Goal: Complete application form: Complete application form

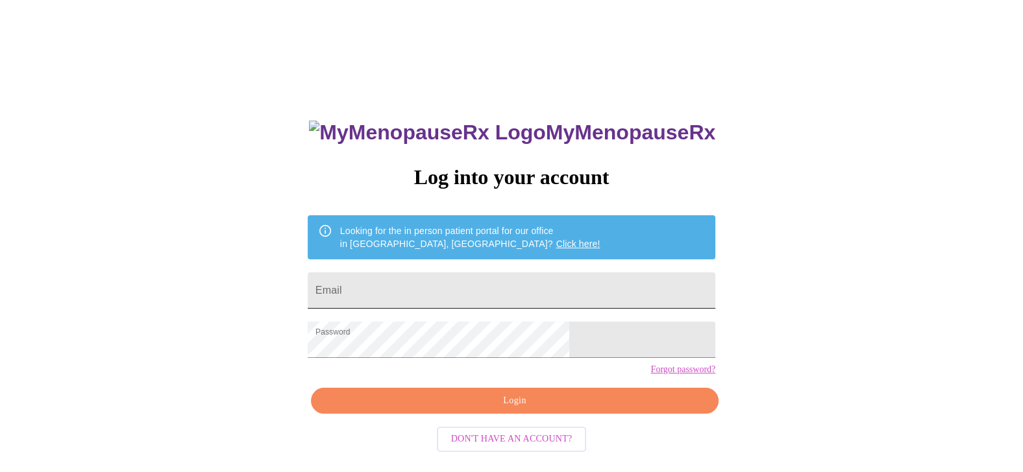
click at [459, 297] on input "Email" at bounding box center [512, 291] width 408 height 36
type input "koehnlori@aol.com"
drag, startPoint x: 330, startPoint y: 388, endPoint x: 361, endPoint y: 408, distance: 37.1
click at [324, 388] on div "MyMenopauseRx Log into your account Looking for the in person patient portal fo…" at bounding box center [511, 288] width 1012 height 567
click at [467, 410] on span "Login" at bounding box center [515, 401] width 378 height 16
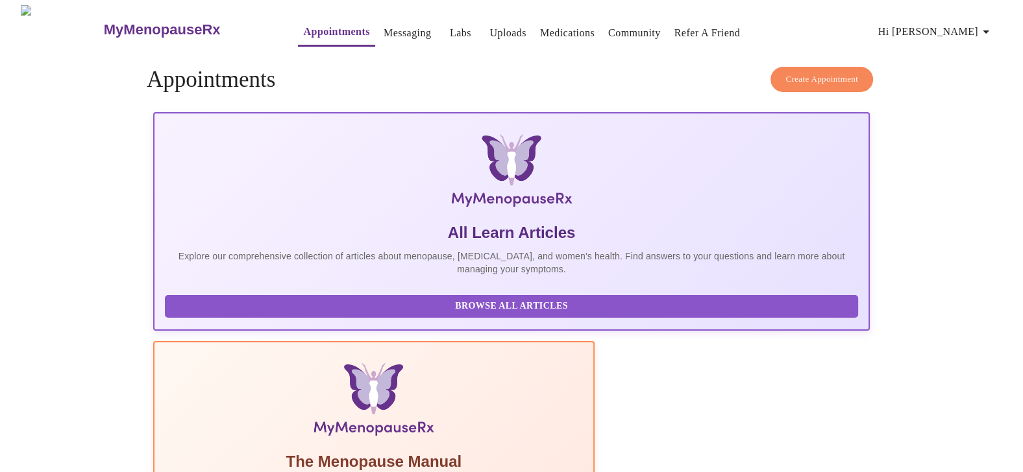
click at [384, 25] on link "Messaging" at bounding box center [407, 33] width 47 height 18
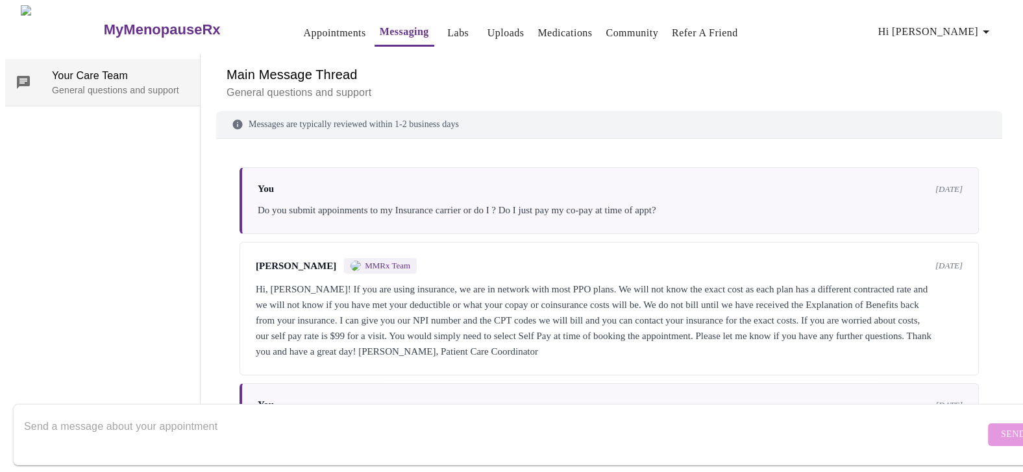
click at [77, 88] on p "General questions and support" at bounding box center [121, 90] width 138 height 13
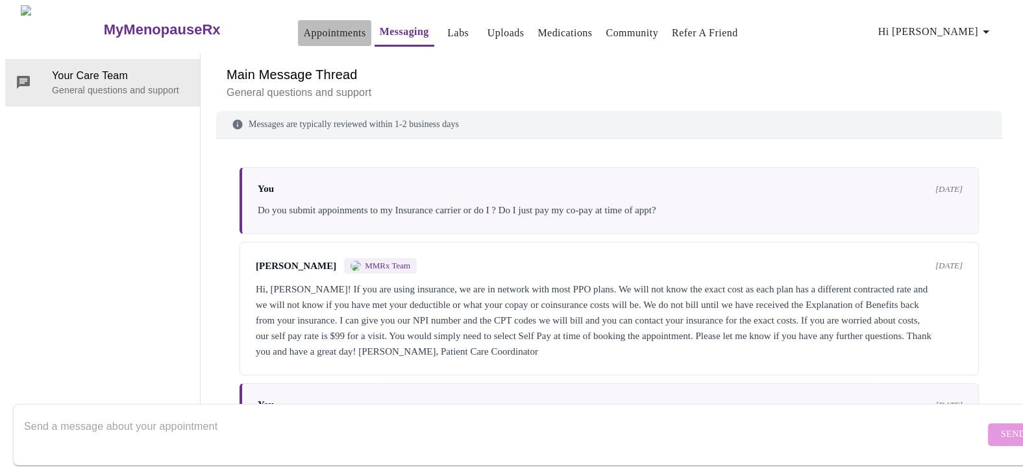
click at [303, 24] on link "Appointments" at bounding box center [334, 33] width 62 height 18
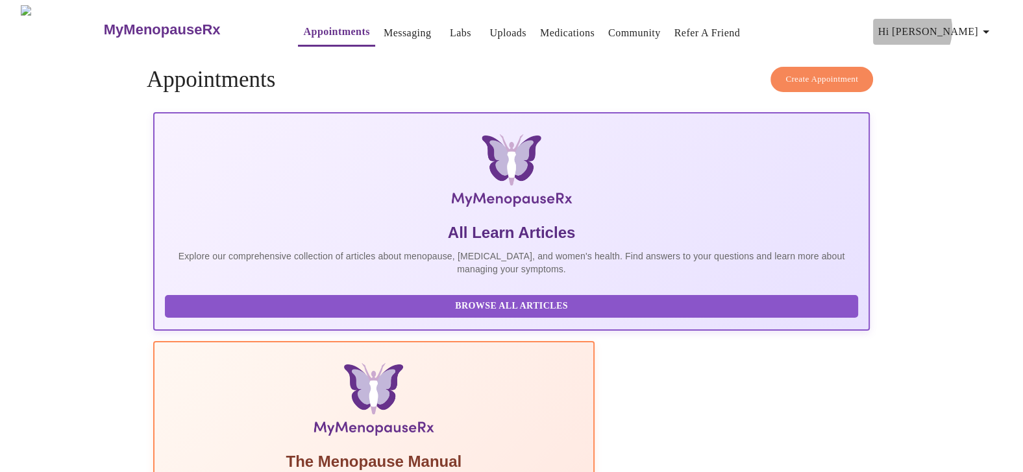
click at [956, 24] on span "Hi [PERSON_NAME]" at bounding box center [936, 32] width 116 height 18
click at [957, 29] on span "Hi [PERSON_NAME]" at bounding box center [936, 32] width 116 height 18
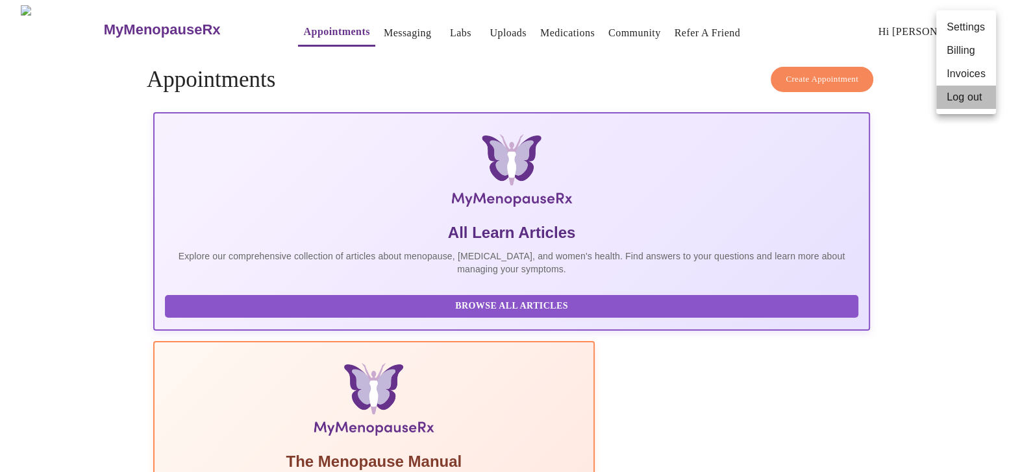
click at [963, 99] on li "Log out" at bounding box center [966, 97] width 60 height 23
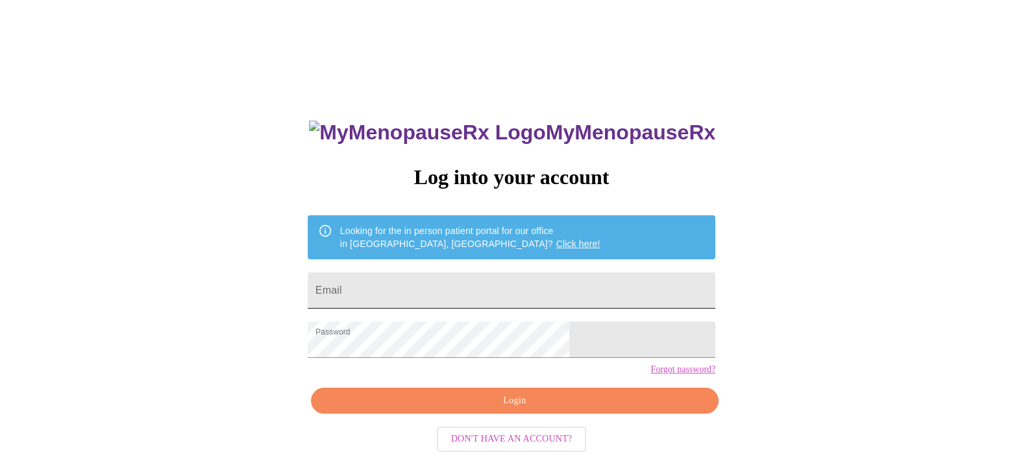
click at [435, 287] on input "Email" at bounding box center [512, 291] width 408 height 36
type input "[EMAIL_ADDRESS][DOMAIN_NAME]"
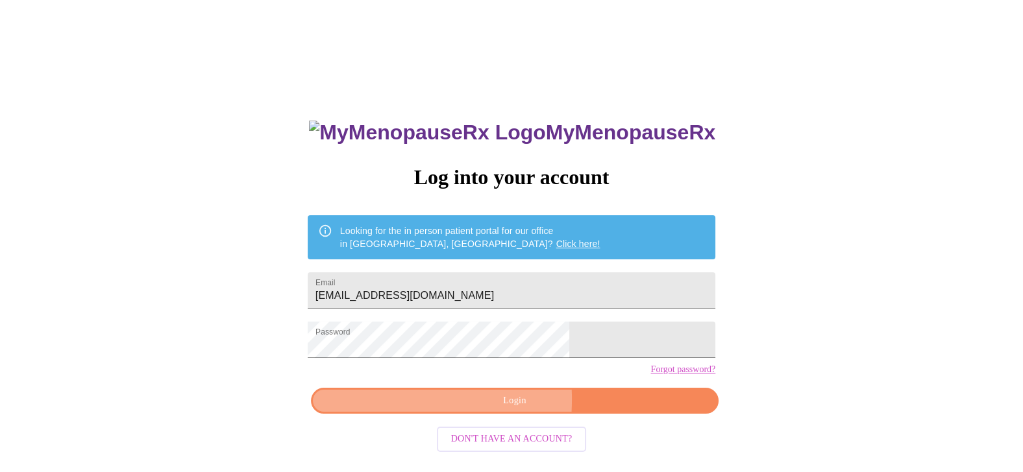
click at [422, 410] on span "Login" at bounding box center [515, 401] width 378 height 16
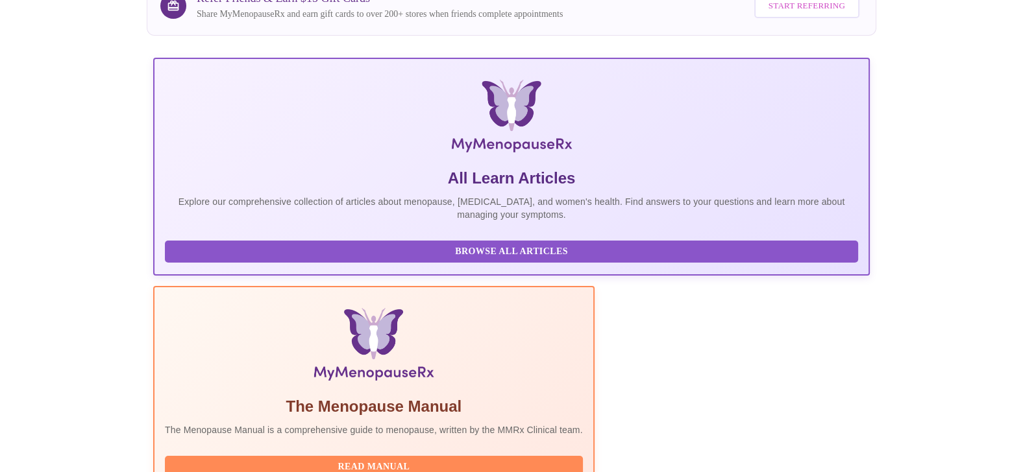
scroll to position [236, 0]
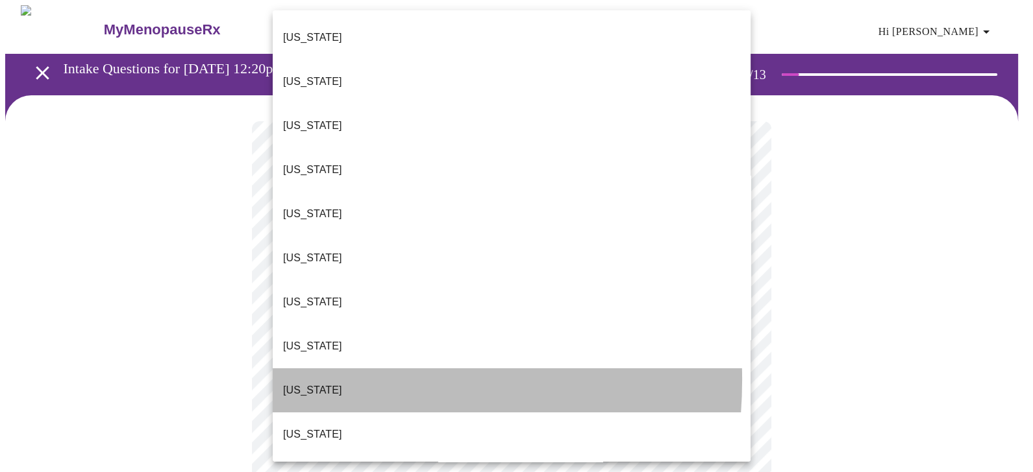
click at [301, 383] on p "[US_STATE]" at bounding box center [312, 391] width 59 height 16
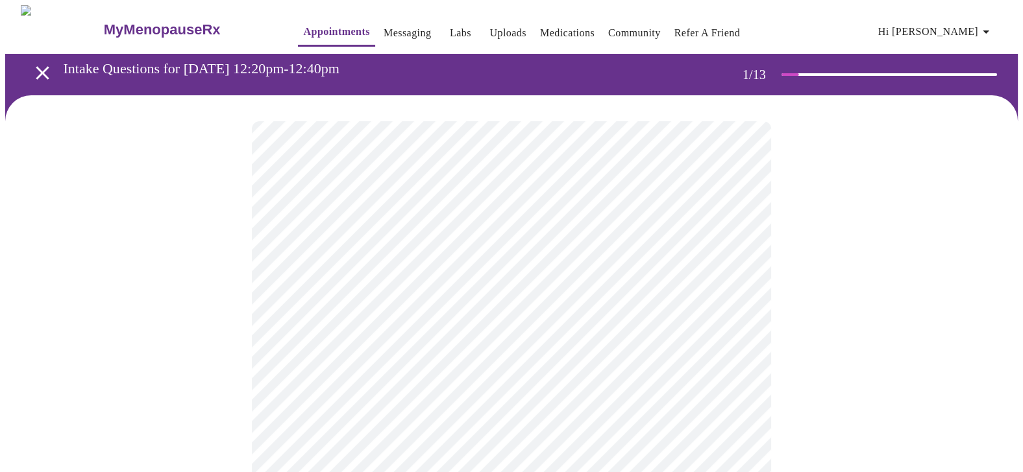
scroll to position [129, 0]
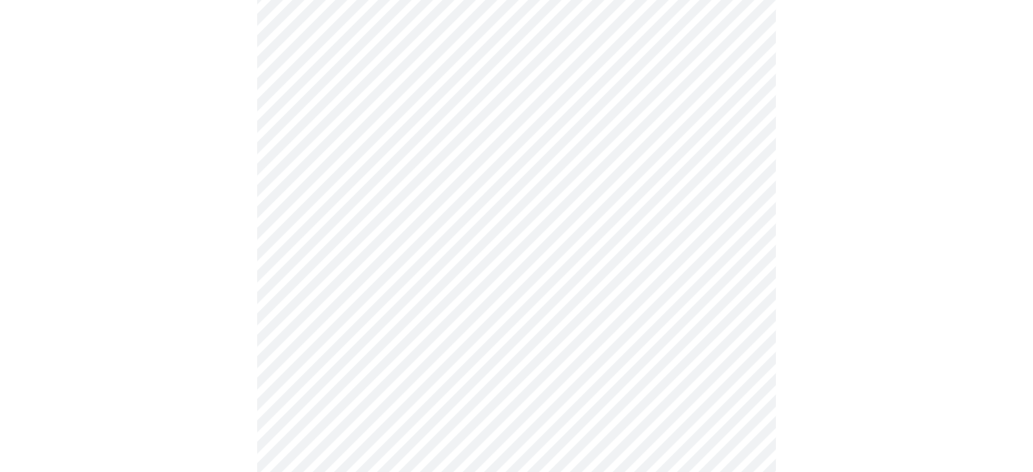
click at [293, 254] on body "MyMenopauseRx Appointments Messaging Labs Uploads Medications Community Refer a…" at bounding box center [516, 468] width 1022 height 1184
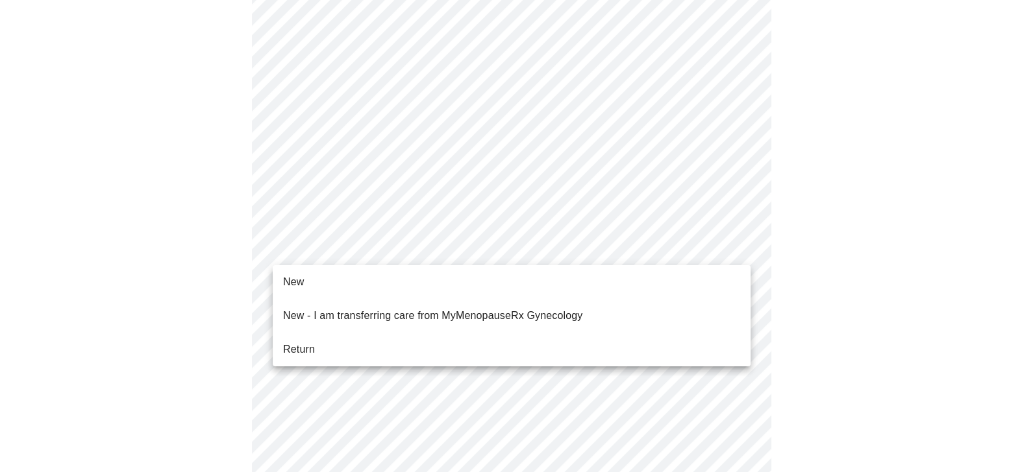
click at [294, 278] on span "New" at bounding box center [293, 283] width 21 height 16
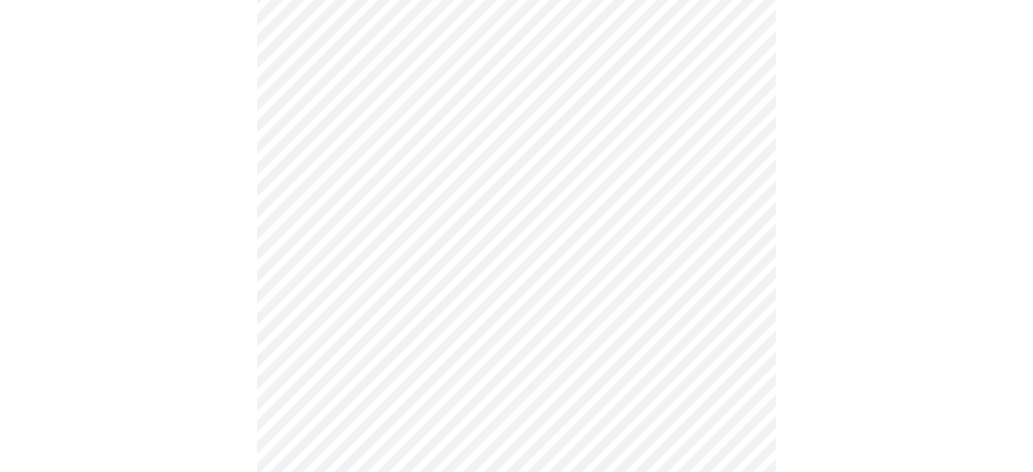
click at [306, 257] on body "MyMenopauseRx Appointments Messaging Labs Uploads Medications Community Refer a…" at bounding box center [516, 459] width 1022 height 1166
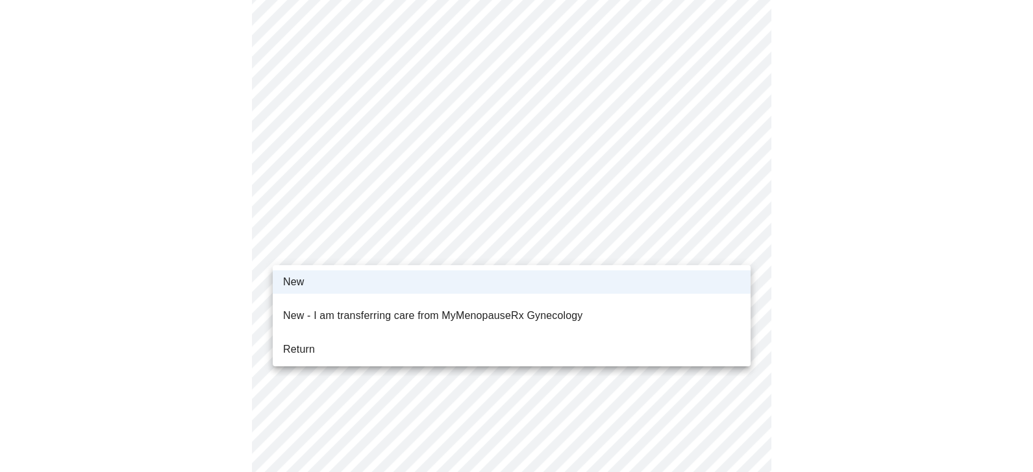
click at [306, 257] on div at bounding box center [516, 236] width 1033 height 472
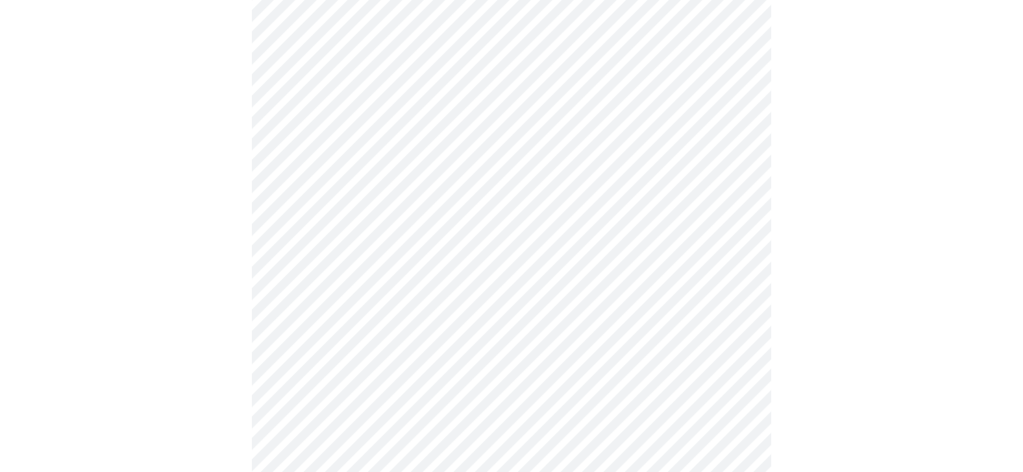
scroll to position [648, 0]
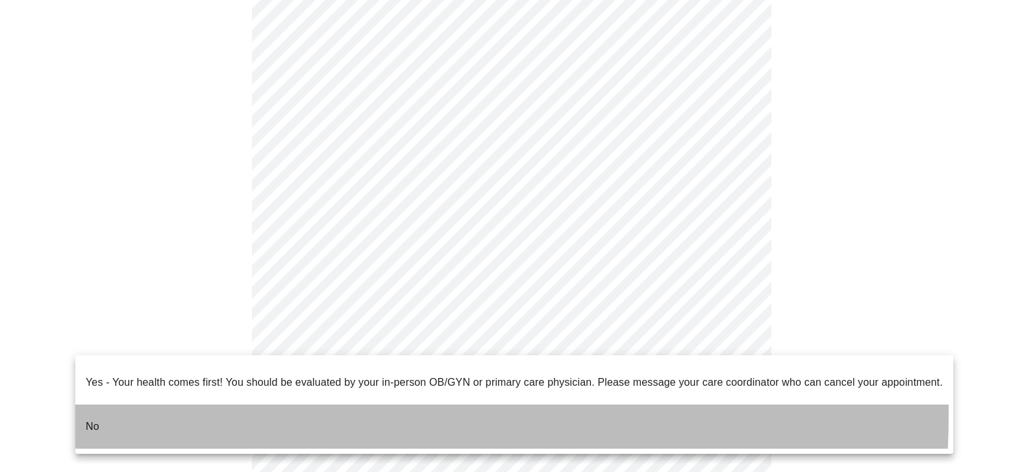
click at [119, 405] on li "No" at bounding box center [513, 427] width 877 height 44
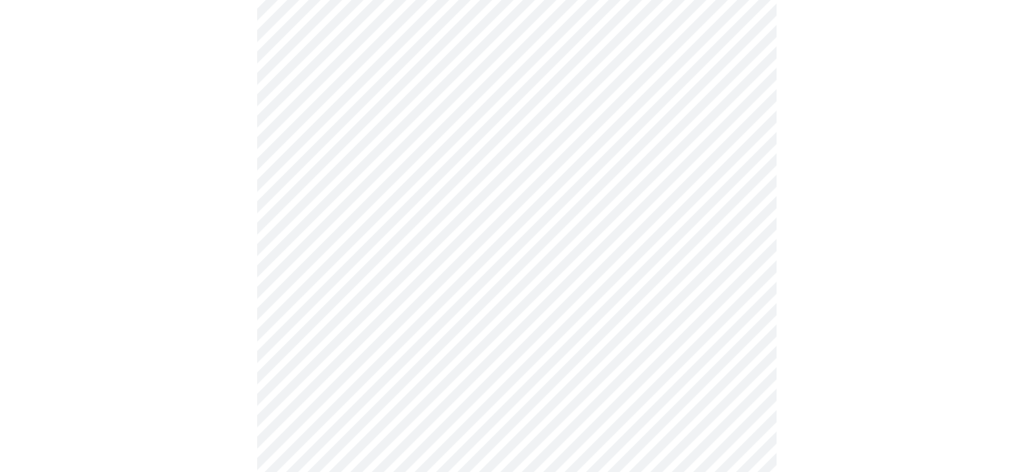
scroll to position [0, 0]
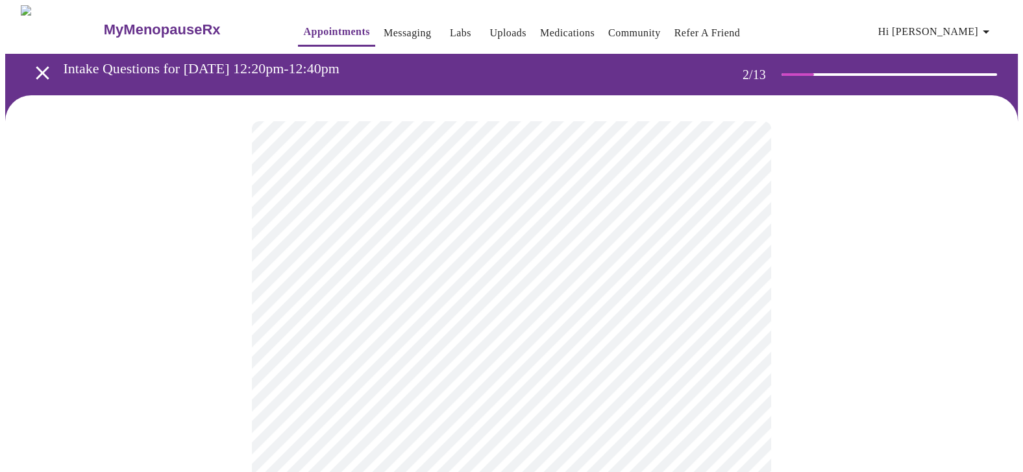
click at [296, 268] on body "MyMenopauseRx Appointments Messaging Labs Uploads Medications Community Refer a…" at bounding box center [511, 394] width 1012 height 779
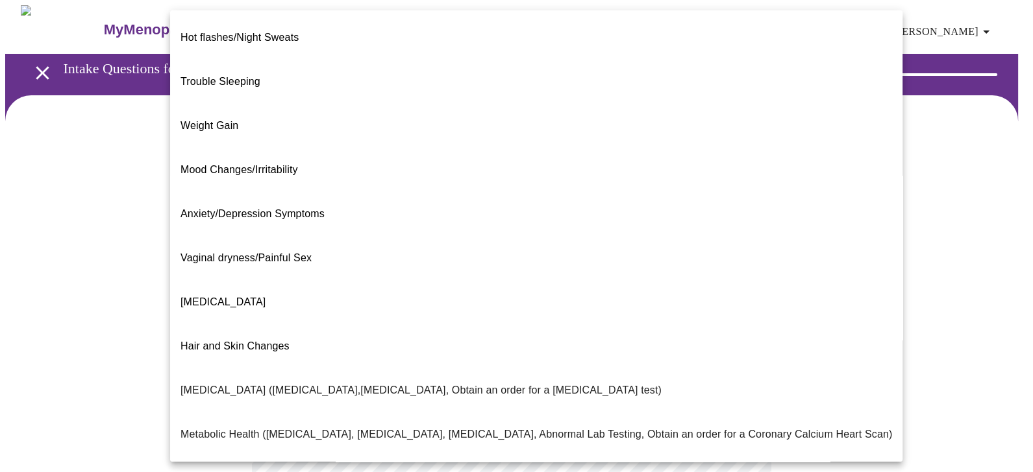
click at [239, 74] on p "Trouble Sleeping" at bounding box center [220, 82] width 80 height 16
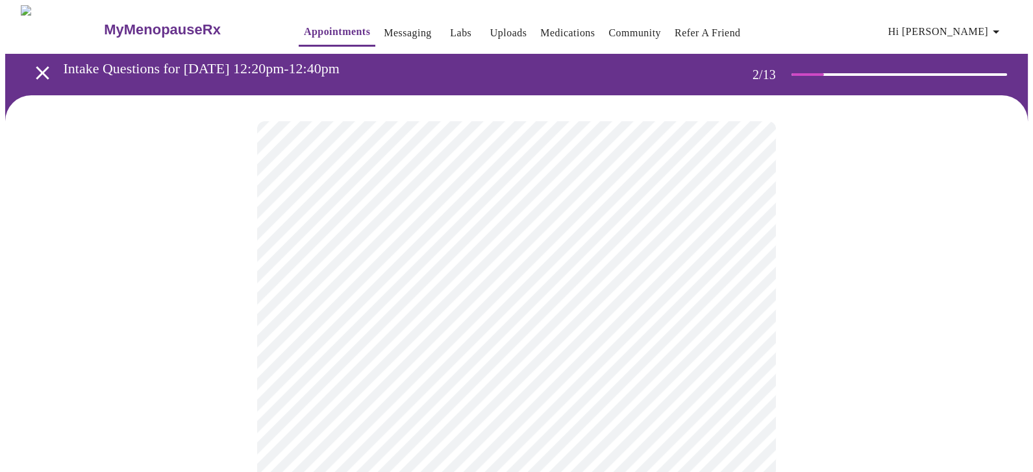
click at [600, 277] on body "MyMenopauseRx Appointments Messaging Labs Uploads Medications Community Refer a…" at bounding box center [516, 391] width 1022 height 772
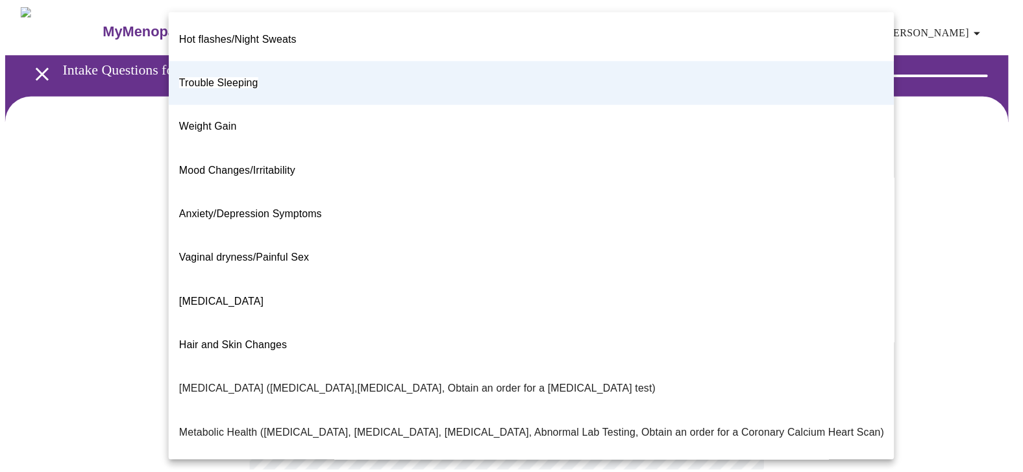
scroll to position [64, 0]
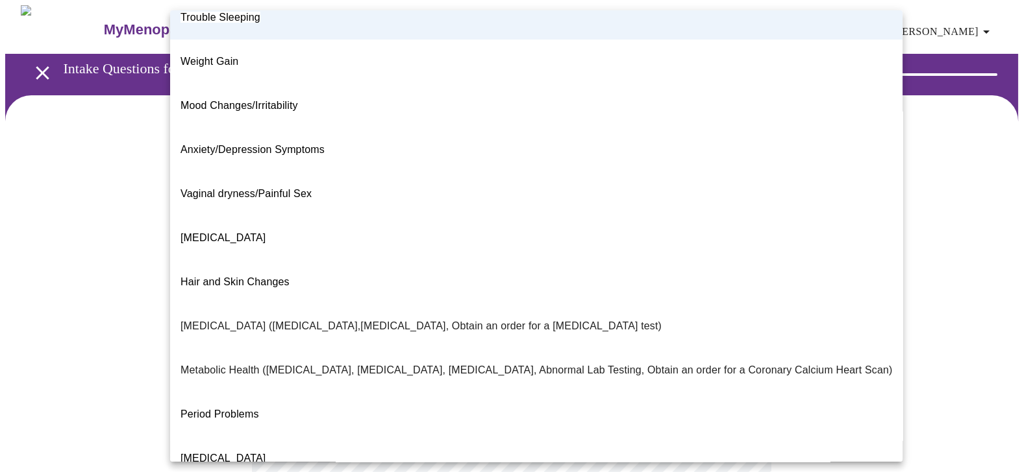
click at [223, 98] on p "Mood Changes/Irritability" at bounding box center [238, 106] width 117 height 16
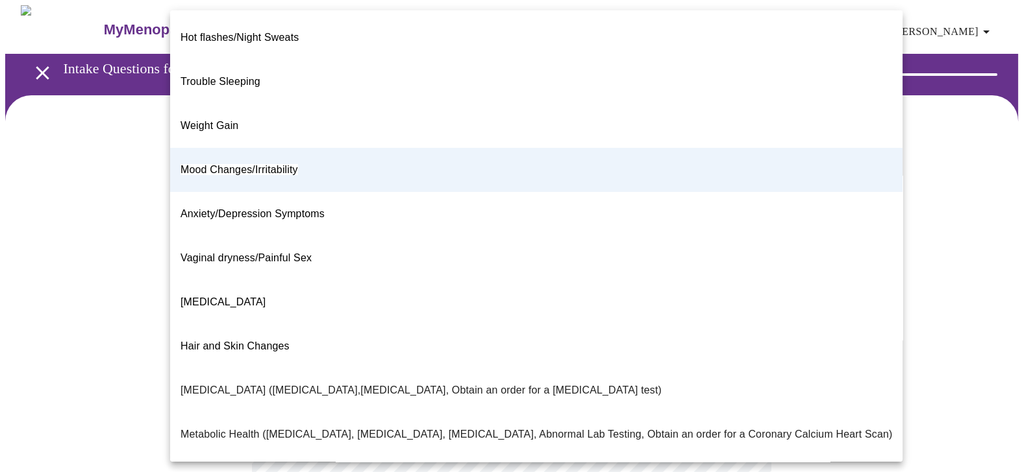
click at [733, 272] on body "MyMenopauseRx Appointments Messaging Labs Uploads Medications Community Refer a…" at bounding box center [516, 391] width 1022 height 772
click at [243, 76] on span "Trouble Sleeping" at bounding box center [220, 81] width 80 height 11
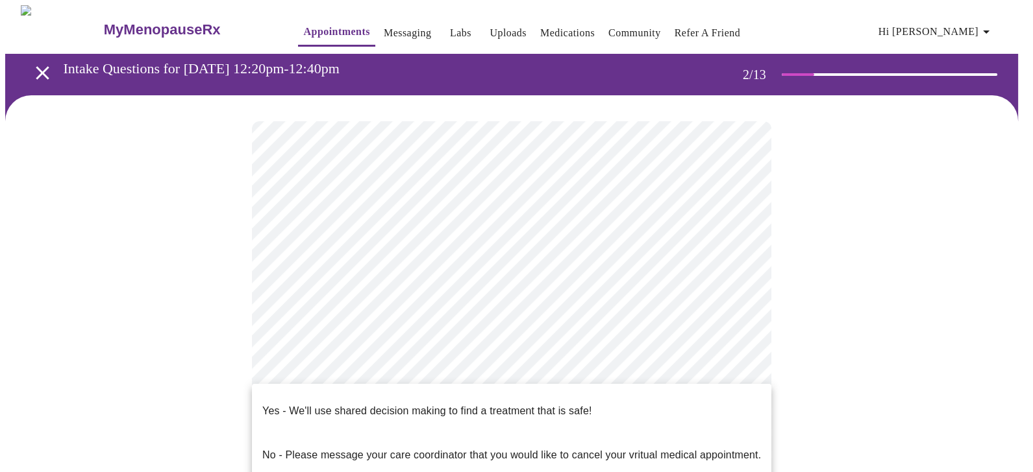
click at [296, 397] on body "MyMenopauseRx Appointments Messaging Labs Uploads Medications Community Refer a…" at bounding box center [516, 391] width 1022 height 772
click at [302, 404] on p "Yes - We'll use shared decision making to find a treatment that is safe!" at bounding box center [426, 412] width 329 height 16
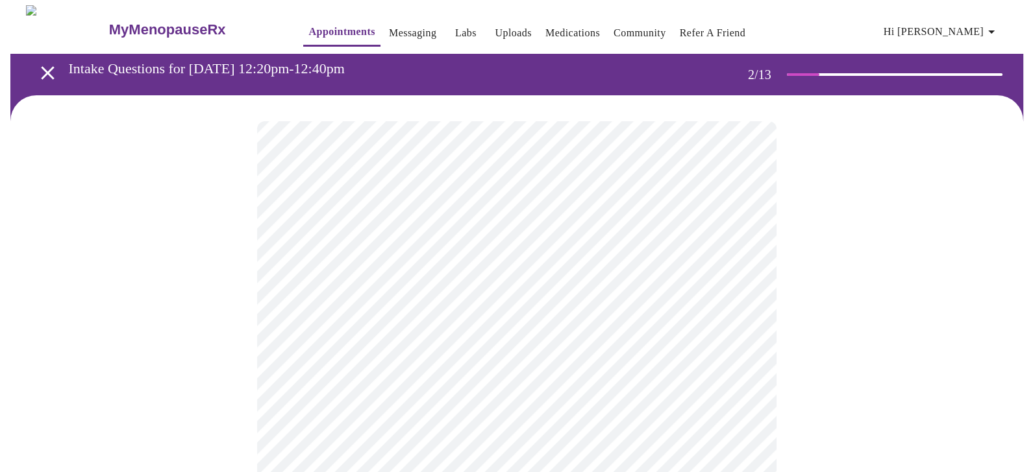
scroll to position [129, 0]
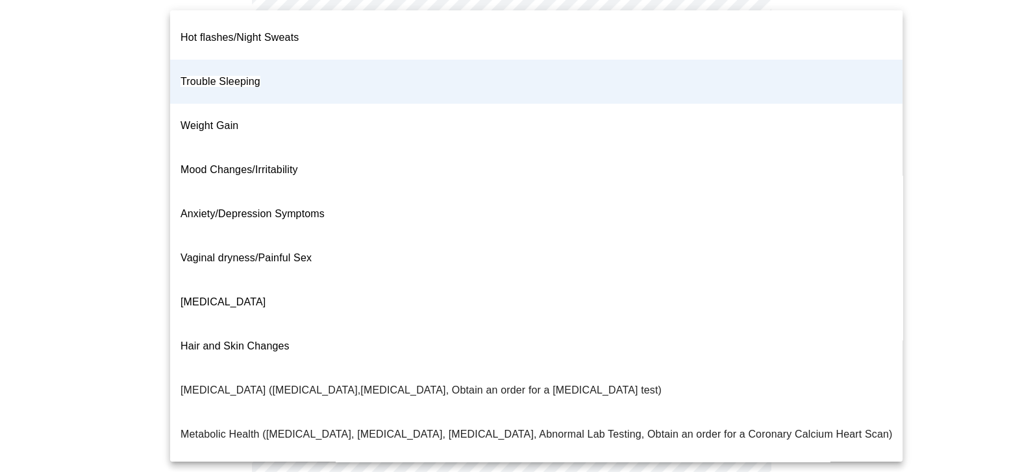
click at [737, 141] on body "MyMenopauseRx Appointments Messaging Labs Uploads Medications Community Refer a…" at bounding box center [516, 258] width 1022 height 764
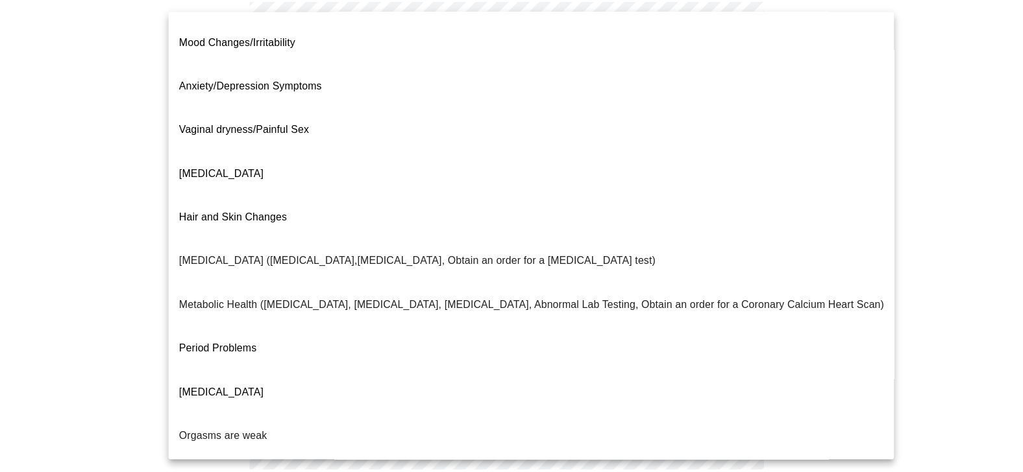
scroll to position [0, 0]
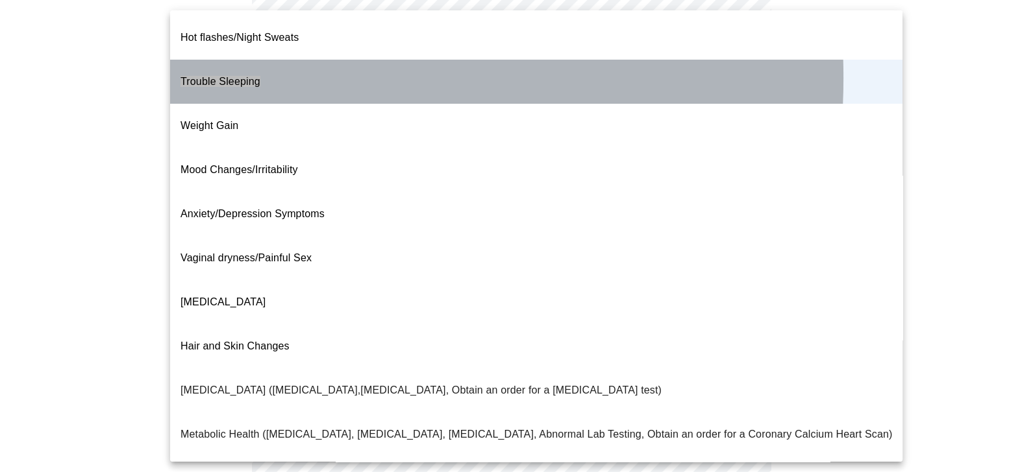
click at [237, 74] on p "Trouble Sleeping" at bounding box center [220, 82] width 80 height 16
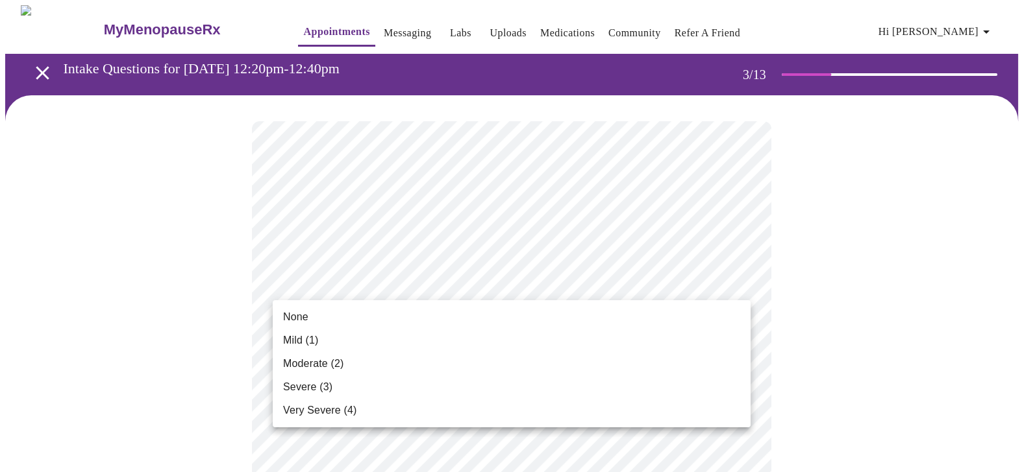
click at [337, 335] on li "Mild (1)" at bounding box center [512, 340] width 478 height 23
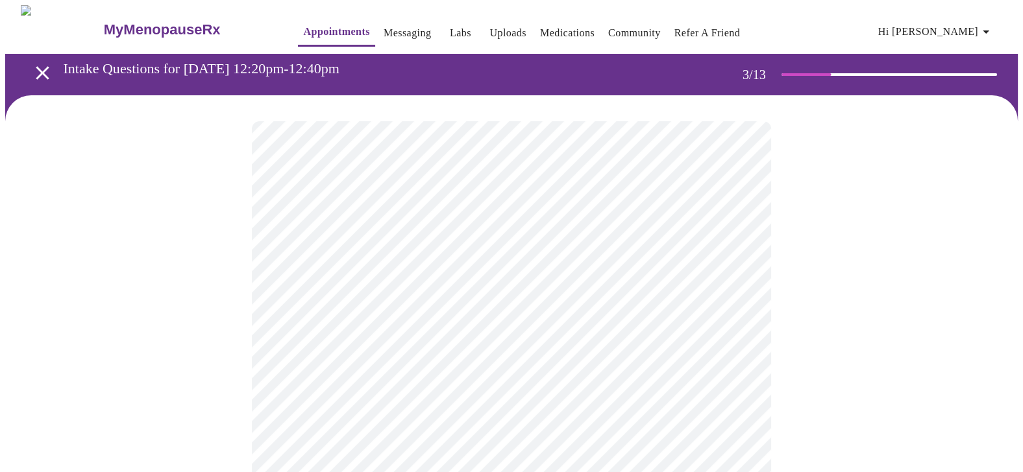
scroll to position [64, 0]
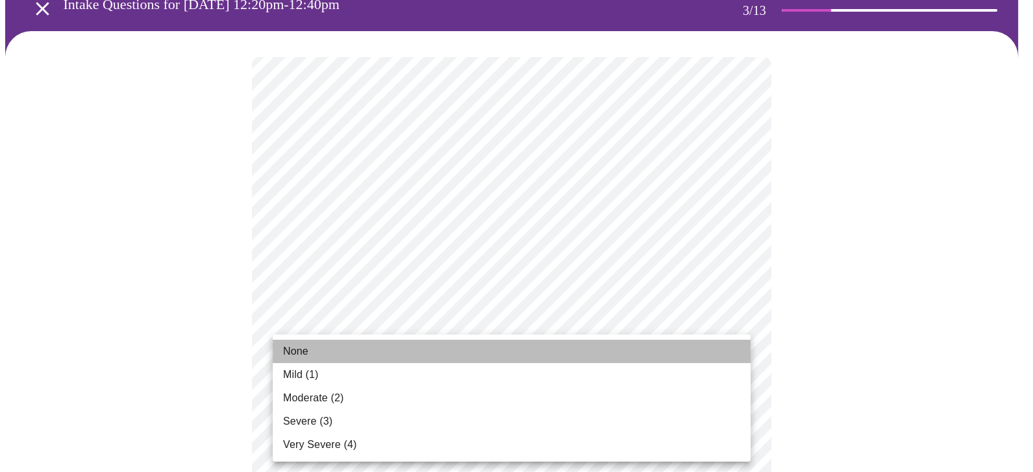
click at [357, 349] on li "None" at bounding box center [512, 351] width 478 height 23
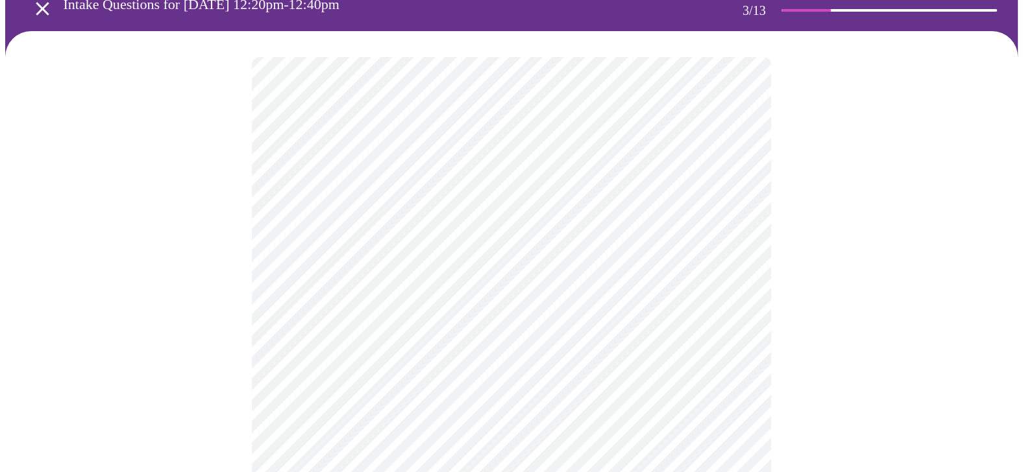
scroll to position [129, 0]
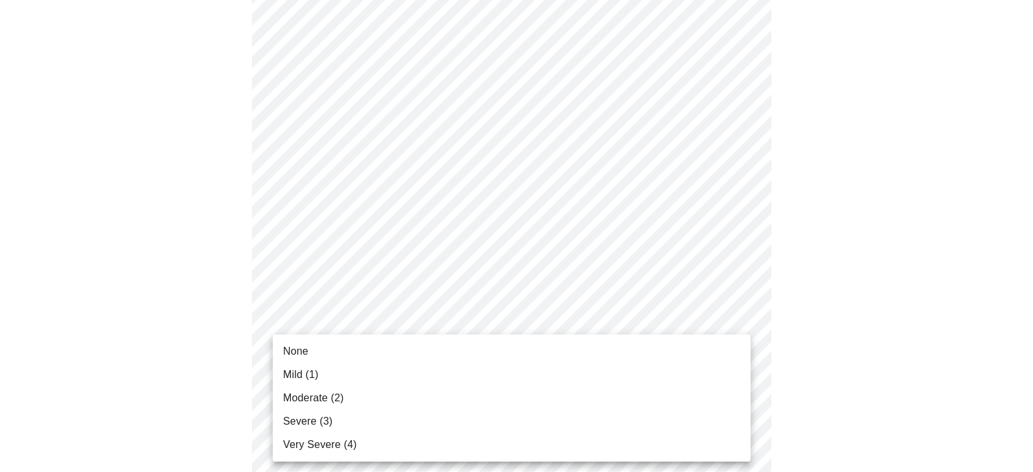
click at [289, 402] on span "Moderate (2)" at bounding box center [313, 399] width 60 height 16
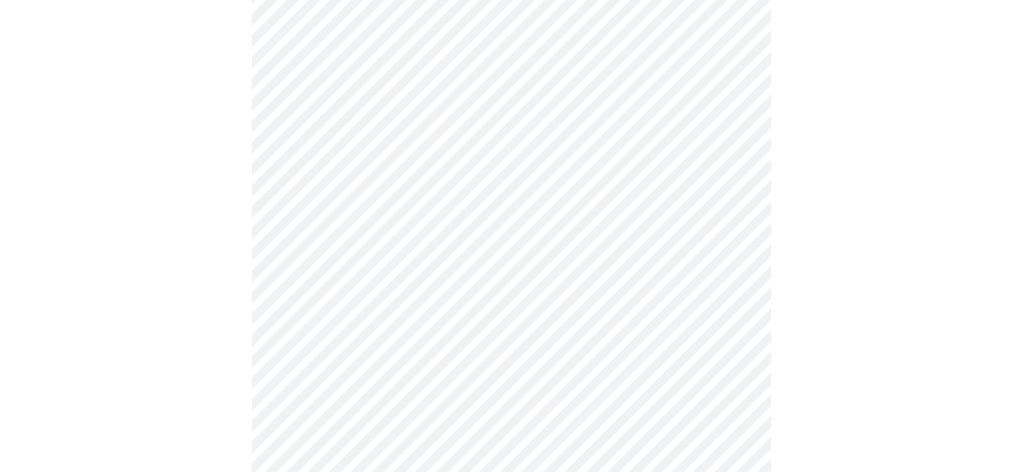
scroll to position [195, 0]
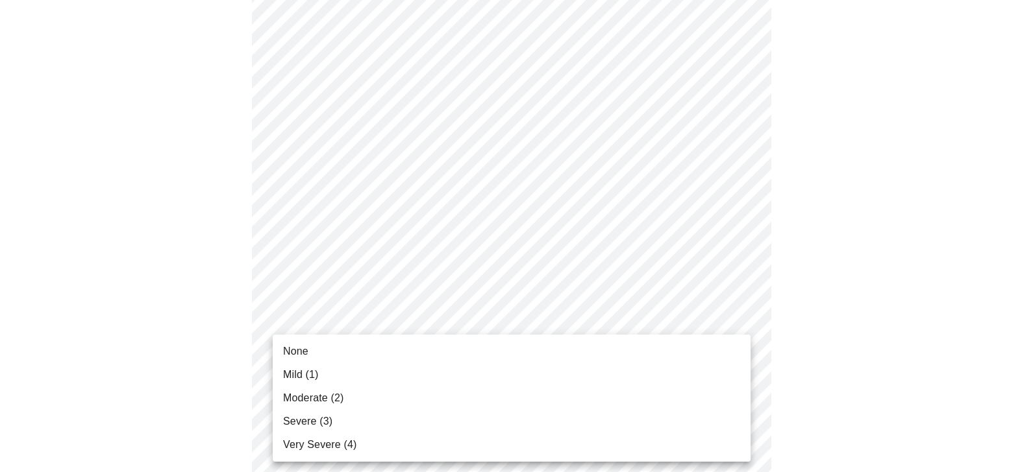
click at [305, 382] on span "Mild (1)" at bounding box center [301, 375] width 36 height 16
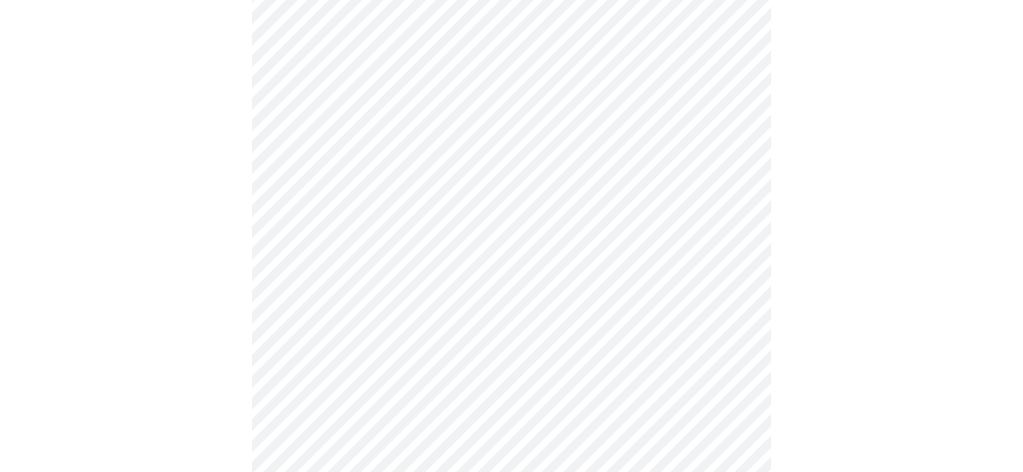
scroll to position [324, 0]
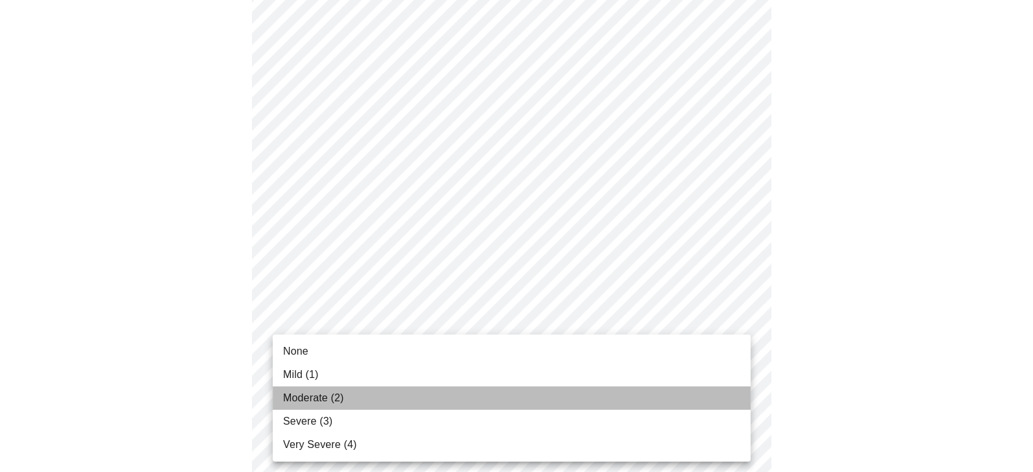
click at [354, 393] on li "Moderate (2)" at bounding box center [512, 398] width 478 height 23
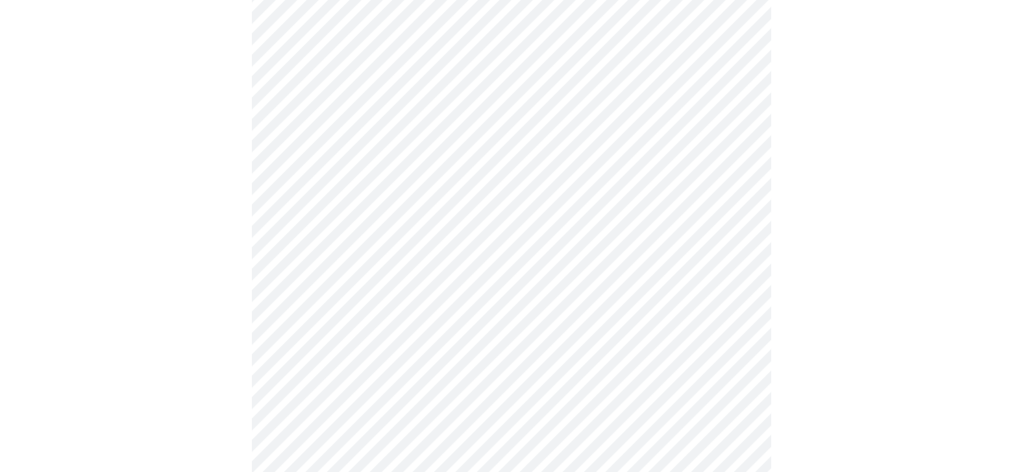
scroll to position [454, 0]
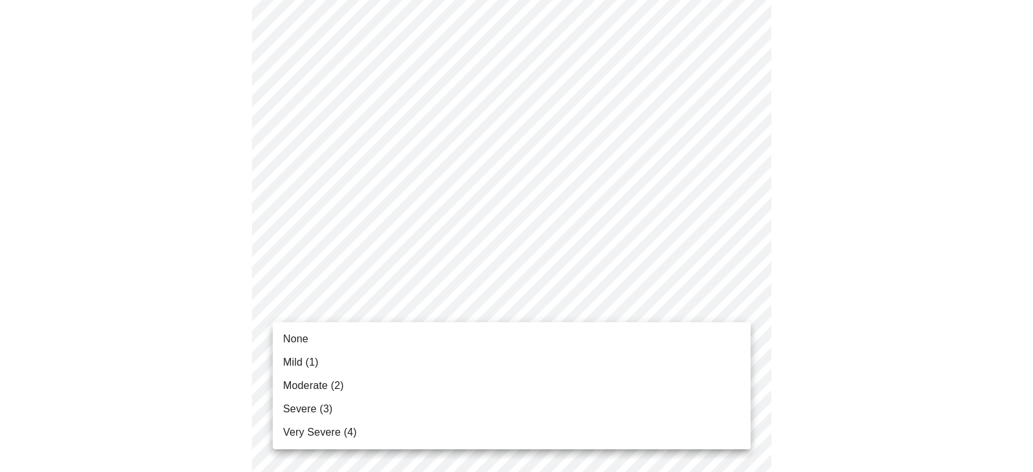
click at [735, 304] on body "MyMenopauseRx Appointments Messaging Labs Uploads Medications Community Refer a…" at bounding box center [516, 368] width 1022 height 1635
click at [333, 360] on li "Mild (1)" at bounding box center [512, 362] width 478 height 23
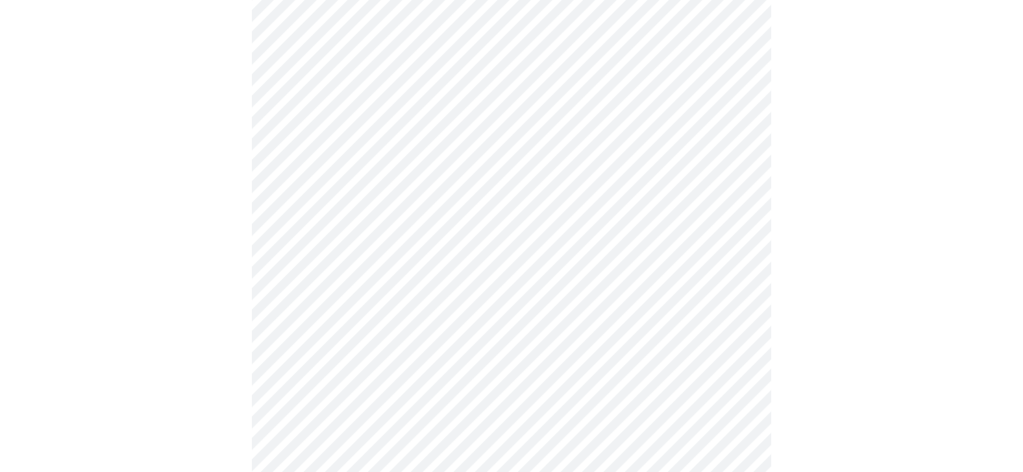
scroll to position [519, 0]
click at [708, 345] on body "MyMenopauseRx Appointments Messaging Labs Uploads Medications Community Refer a…" at bounding box center [511, 295] width 1012 height 1617
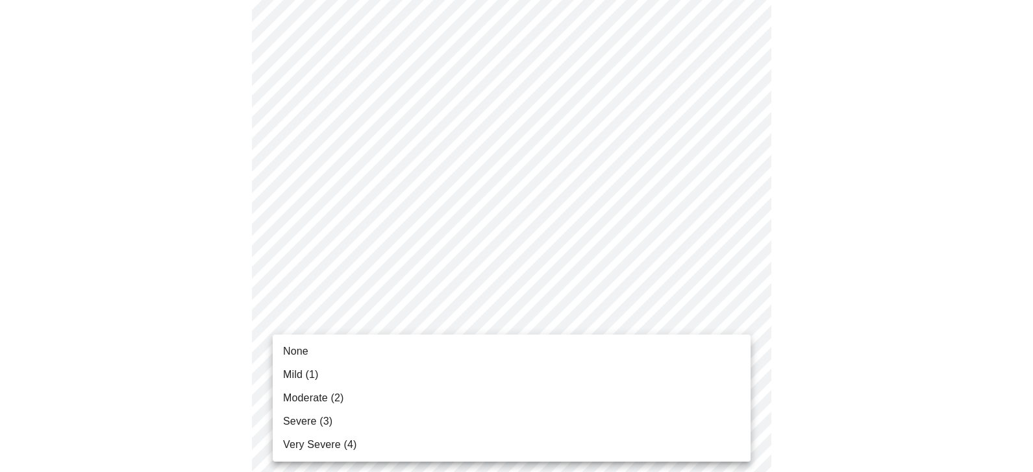
click at [335, 370] on li "Mild (1)" at bounding box center [512, 374] width 478 height 23
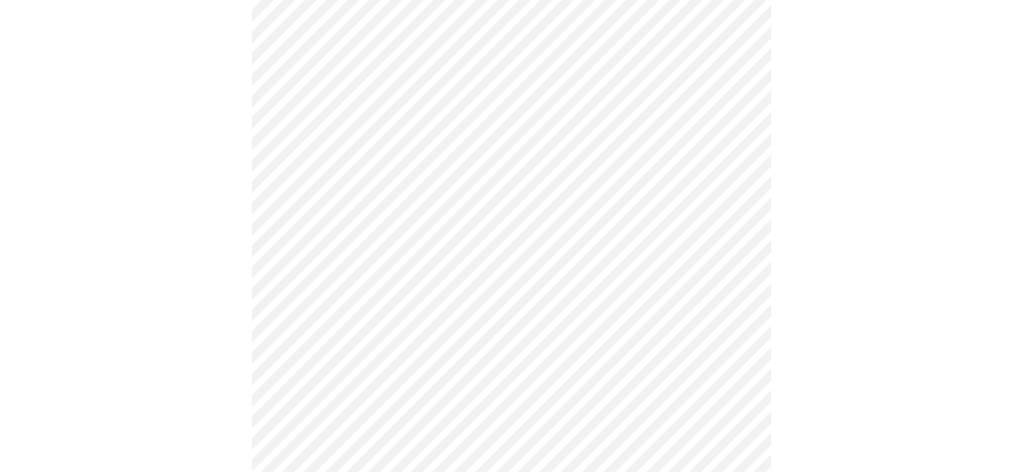
scroll to position [648, 0]
click at [735, 315] on body "MyMenopauseRx Appointments Messaging Labs Uploads Medications Community Refer a…" at bounding box center [511, 156] width 1012 height 1598
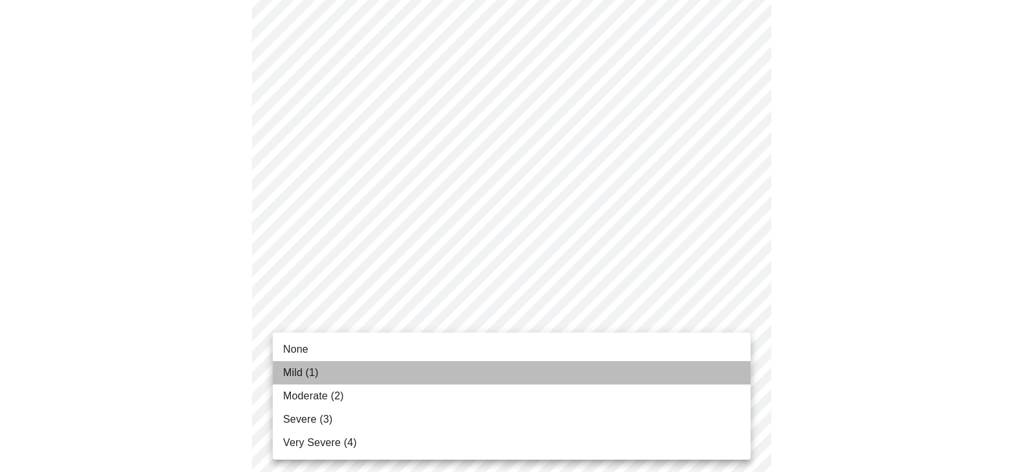
click at [326, 367] on li "Mild (1)" at bounding box center [512, 372] width 478 height 23
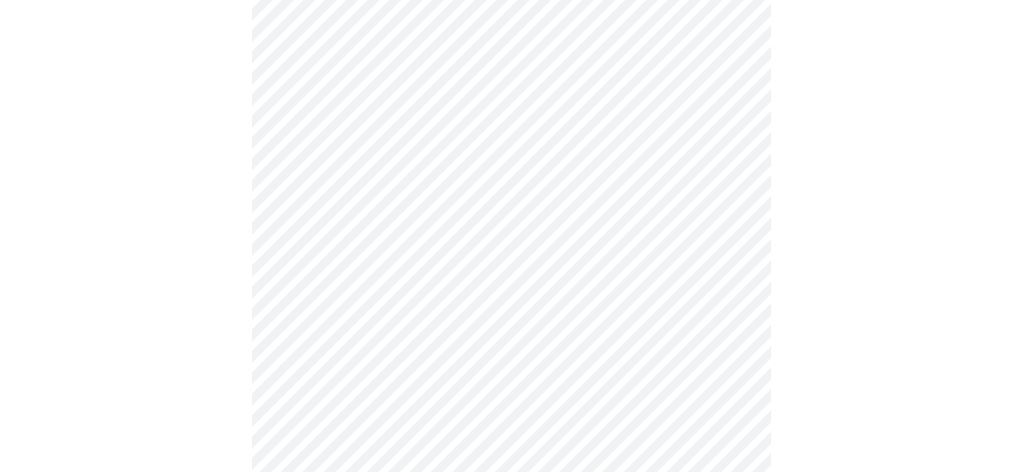
scroll to position [779, 0]
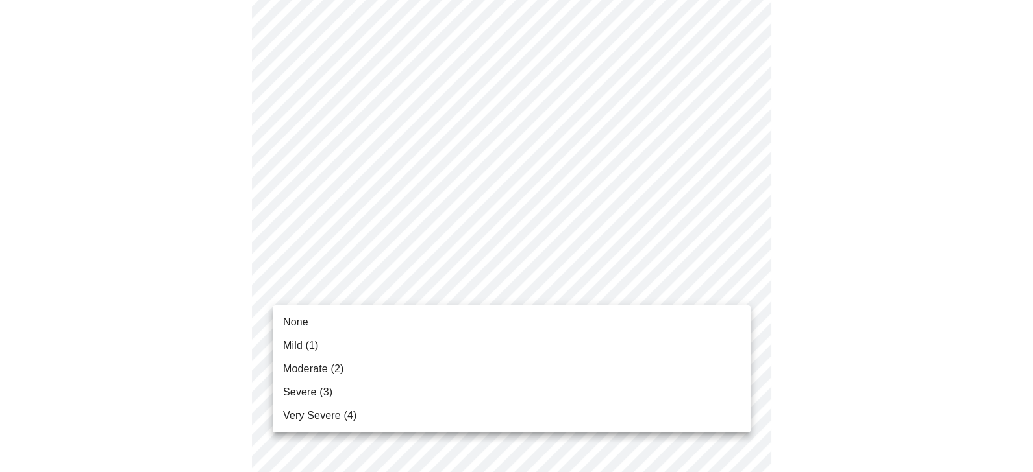
click at [676, 282] on body "MyMenopauseRx Appointments Messaging Labs Uploads Medications Community Refer a…" at bounding box center [516, 16] width 1022 height 1580
click at [347, 343] on li "Mild (1)" at bounding box center [512, 345] width 478 height 23
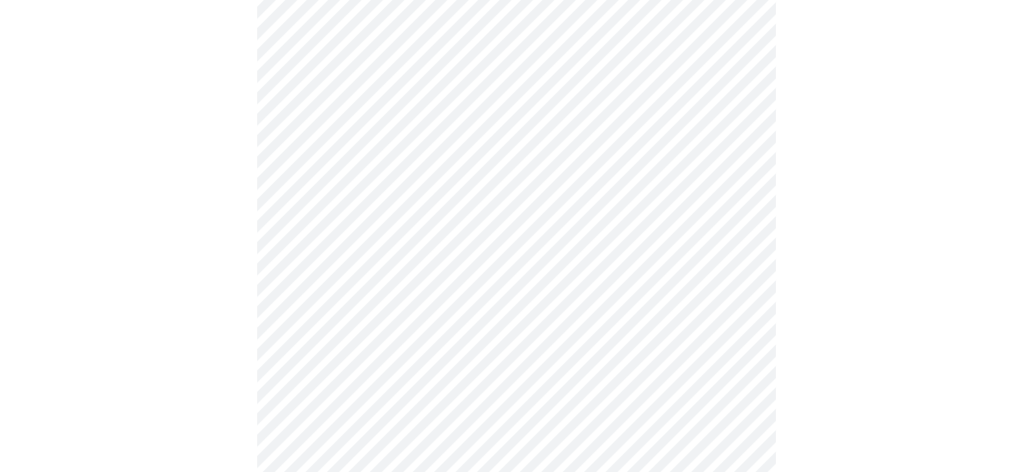
click at [733, 383] on body "MyMenopauseRx Appointments Messaging Labs Uploads Medications Community Refer a…" at bounding box center [516, 7] width 1022 height 1562
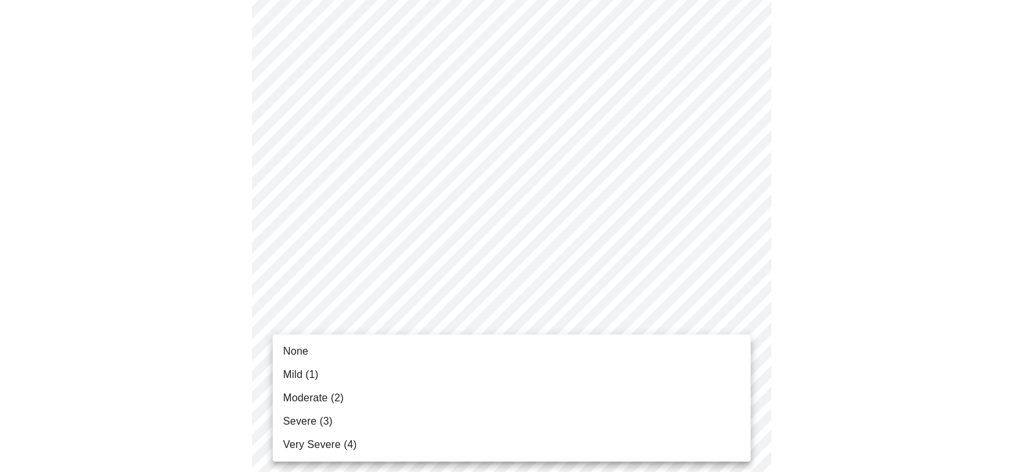
click at [315, 379] on span "Mild (1)" at bounding box center [301, 375] width 36 height 16
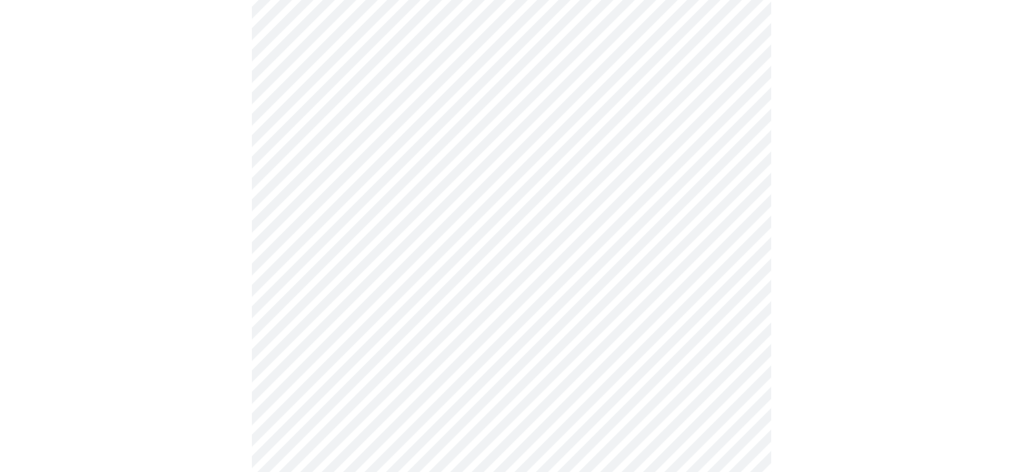
scroll to position [909, 0]
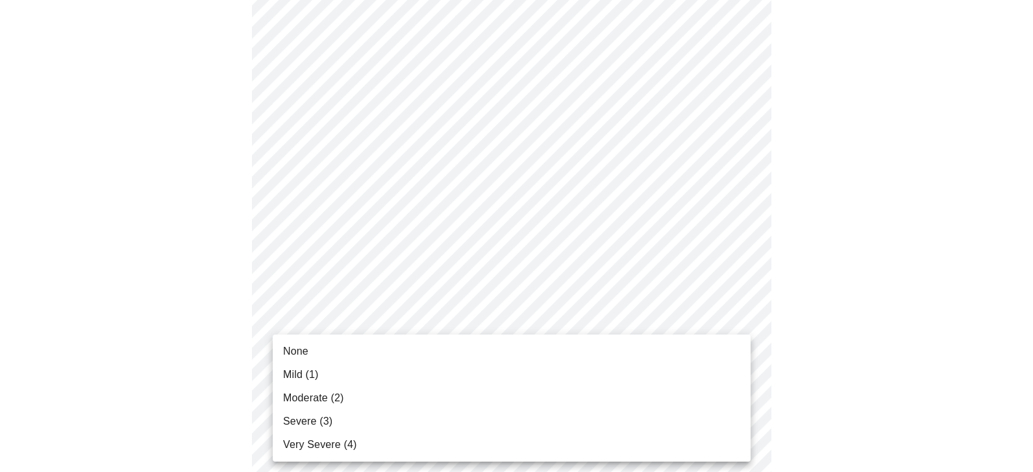
click at [363, 379] on li "Mild (1)" at bounding box center [512, 374] width 478 height 23
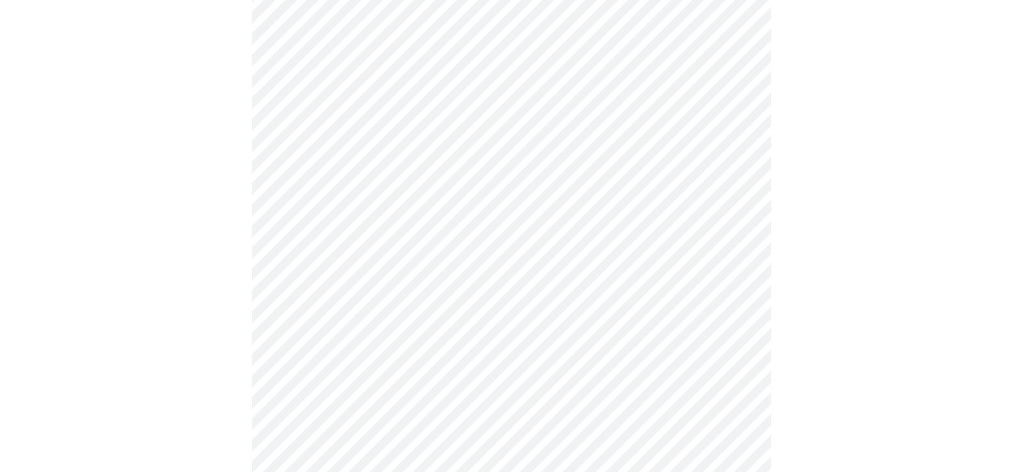
scroll to position [454, 0]
click at [298, 335] on body "MyMenopauseRx Appointments Messaging Labs Uploads Medications Community Refer a…" at bounding box center [516, 191] width 1022 height 1280
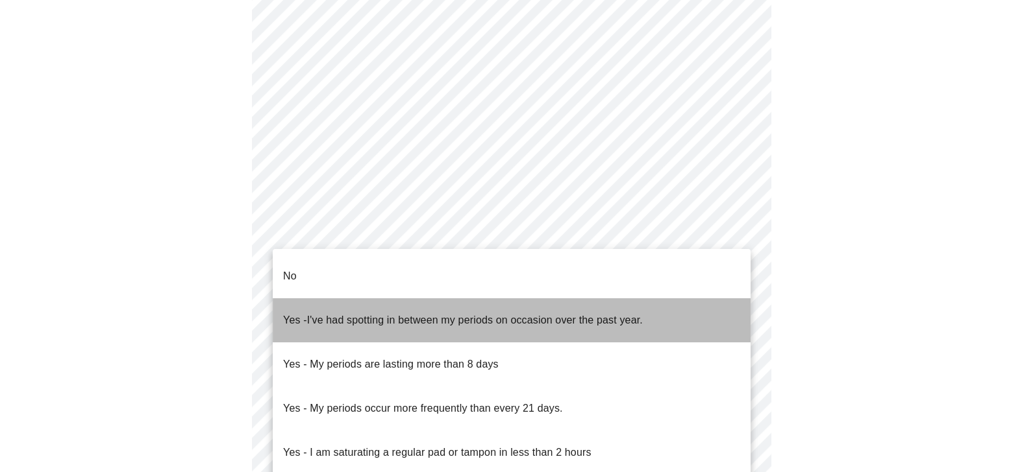
click at [334, 315] on span "I've had spotting in between my periods on occasion over the past year." at bounding box center [475, 320] width 336 height 11
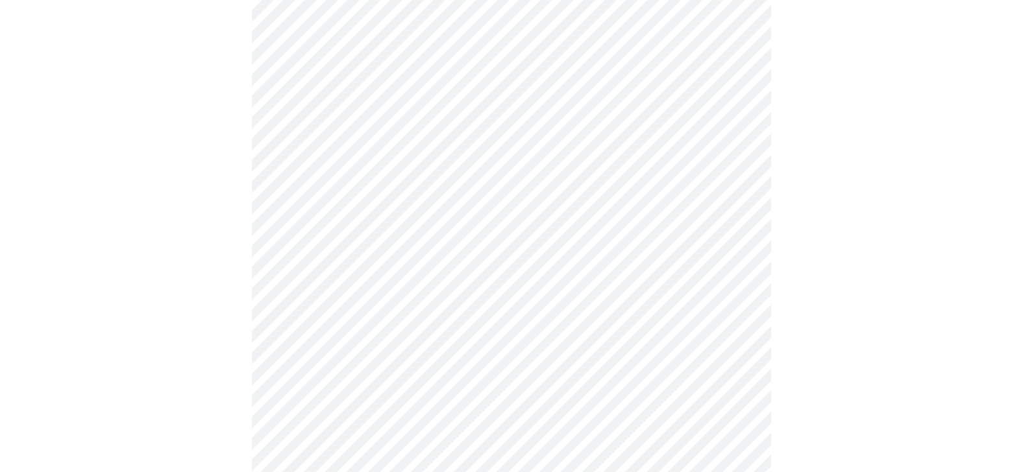
scroll to position [519, 0]
click at [341, 364] on body "MyMenopauseRx Appointments Messaging Labs Uploads Medications Community Refer a…" at bounding box center [516, 123] width 1022 height 1272
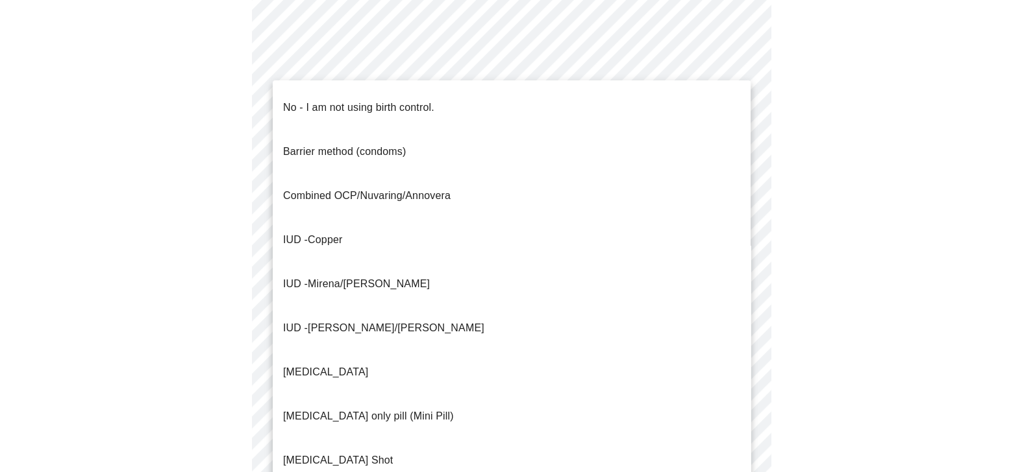
click at [313, 103] on p "No - I am not using birth control." at bounding box center [358, 108] width 151 height 16
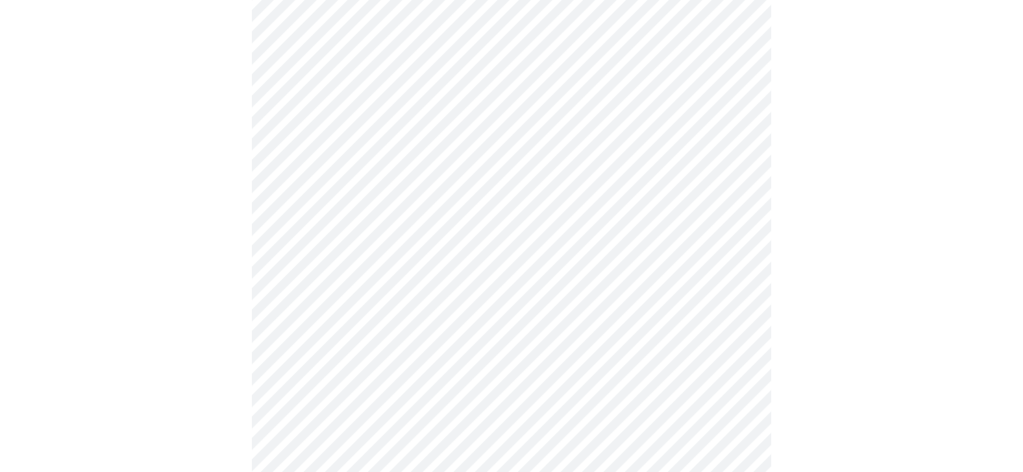
scroll to position [714, 0]
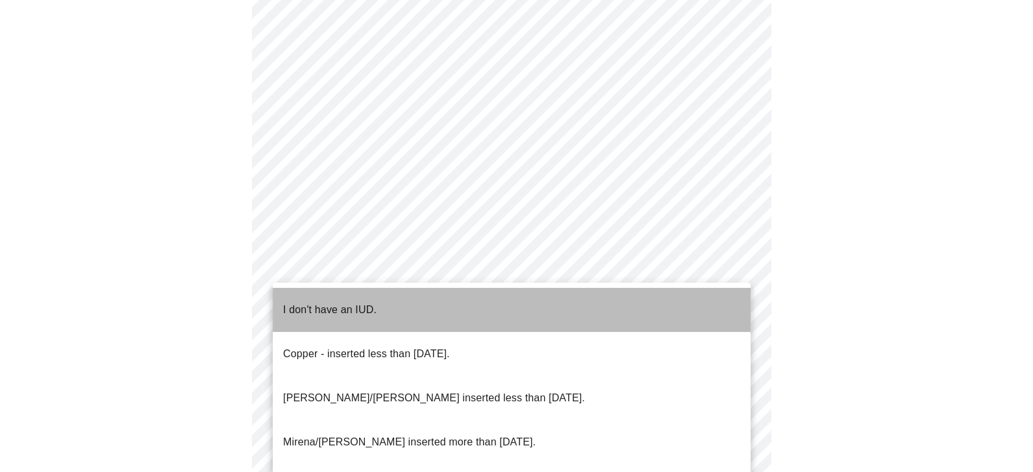
click at [325, 290] on li "I don't have an IUD." at bounding box center [512, 310] width 478 height 44
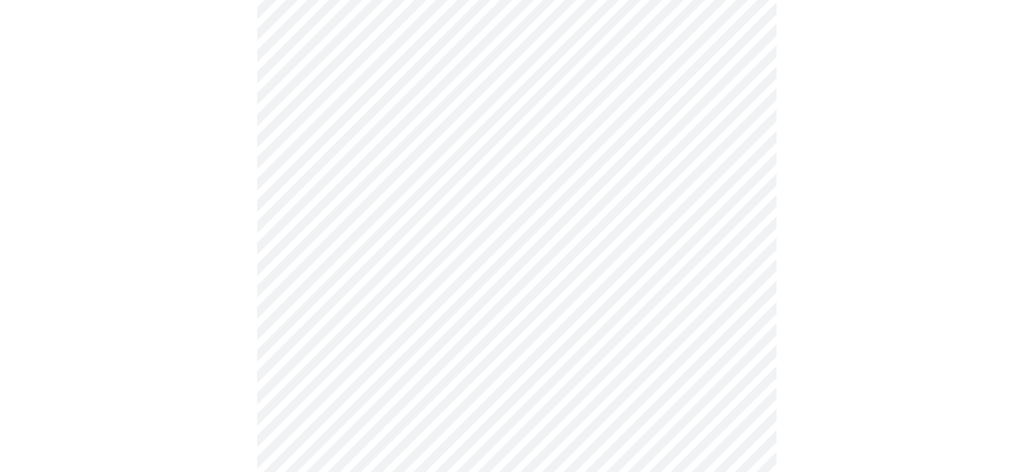
scroll to position [779, 0]
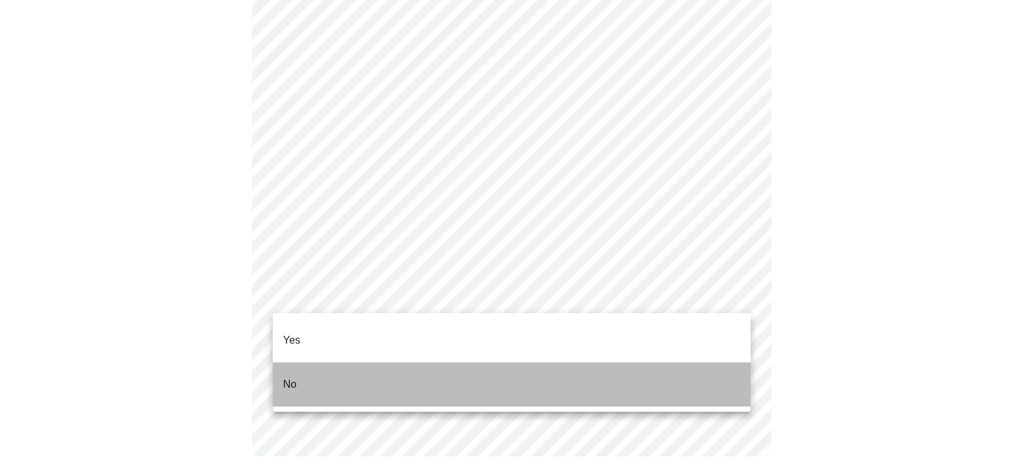
click at [302, 363] on li "No" at bounding box center [512, 385] width 478 height 44
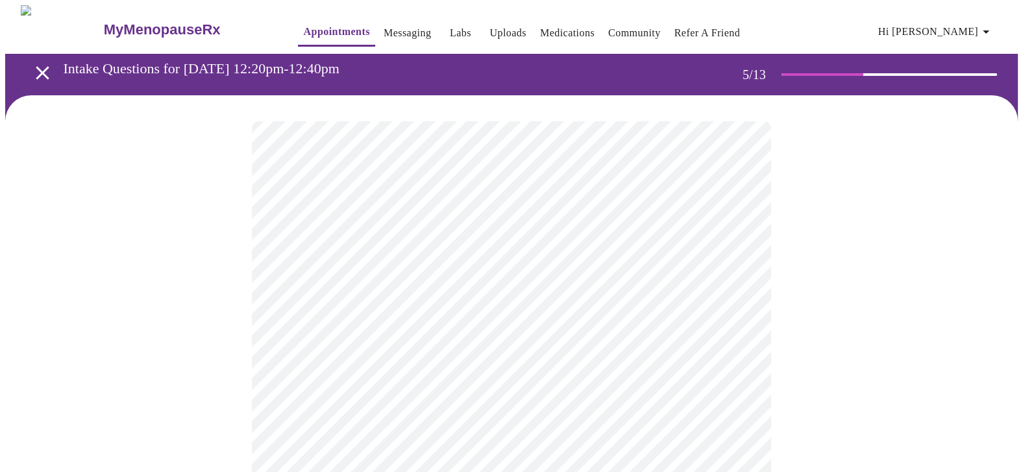
scroll to position [64, 0]
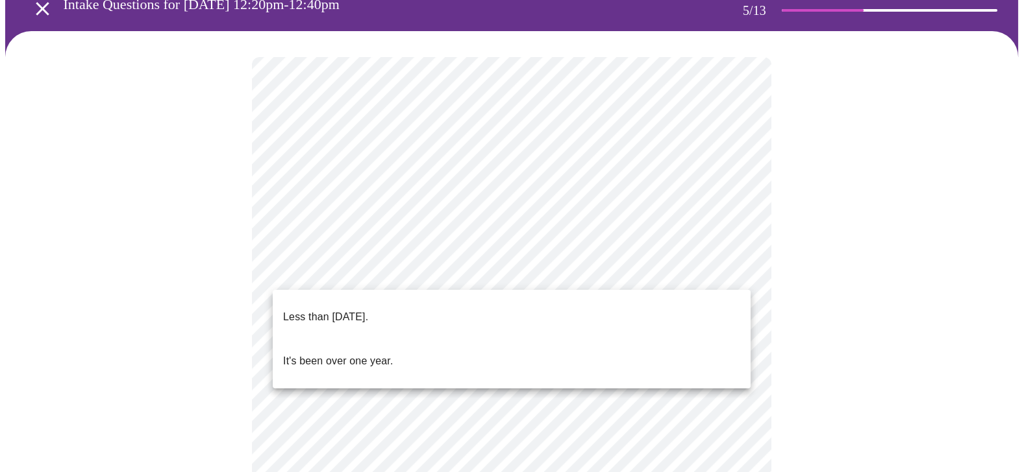
click at [328, 277] on body "MyMenopauseRx Appointments Messaging Labs Uploads Medications Community Refer a…" at bounding box center [516, 466] width 1022 height 1051
click at [135, 272] on div at bounding box center [516, 236] width 1033 height 472
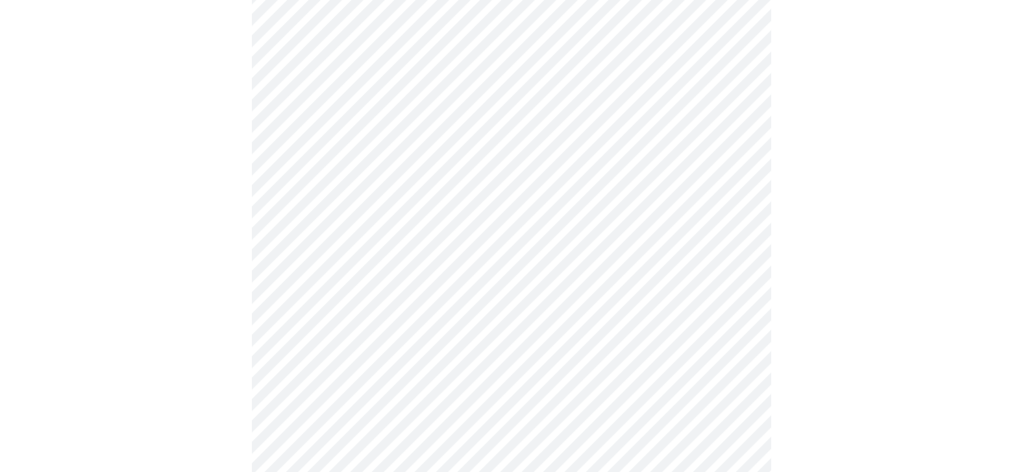
scroll to position [195, 0]
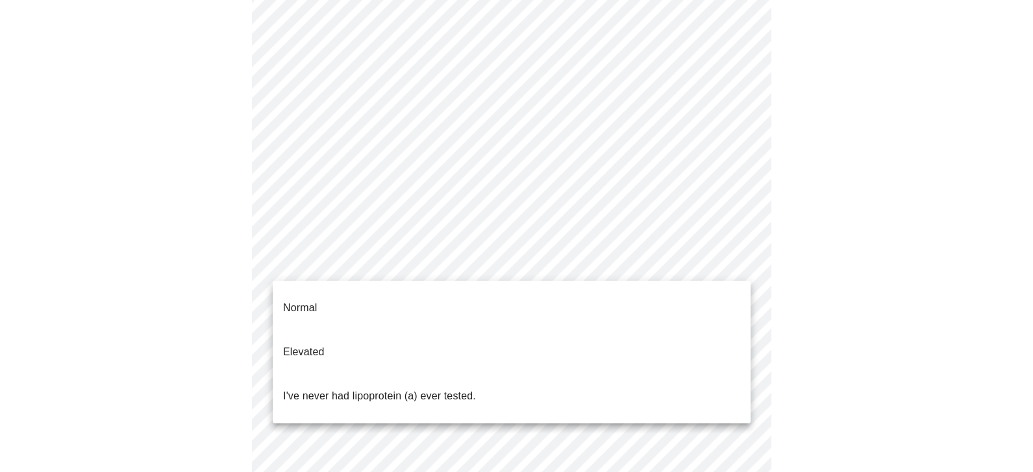
click at [398, 269] on body "MyMenopauseRx Appointments Messaging Labs Uploads Medications Community Refer a…" at bounding box center [516, 335] width 1022 height 1051
click at [357, 389] on p "I've never had lipoprotein (a) ever tested." at bounding box center [379, 397] width 193 height 16
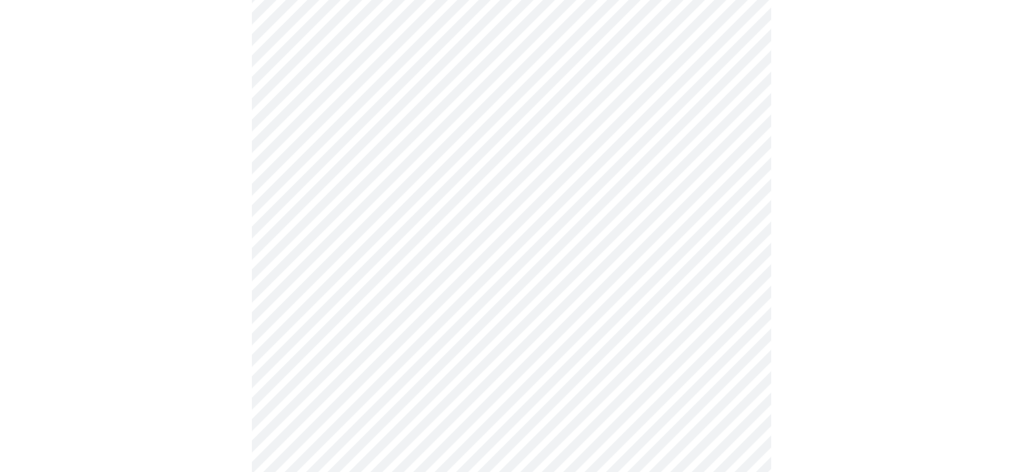
scroll to position [259, 0]
click at [132, 272] on div at bounding box center [511, 312] width 1012 height 953
click at [169, 317] on div at bounding box center [511, 182] width 1012 height 953
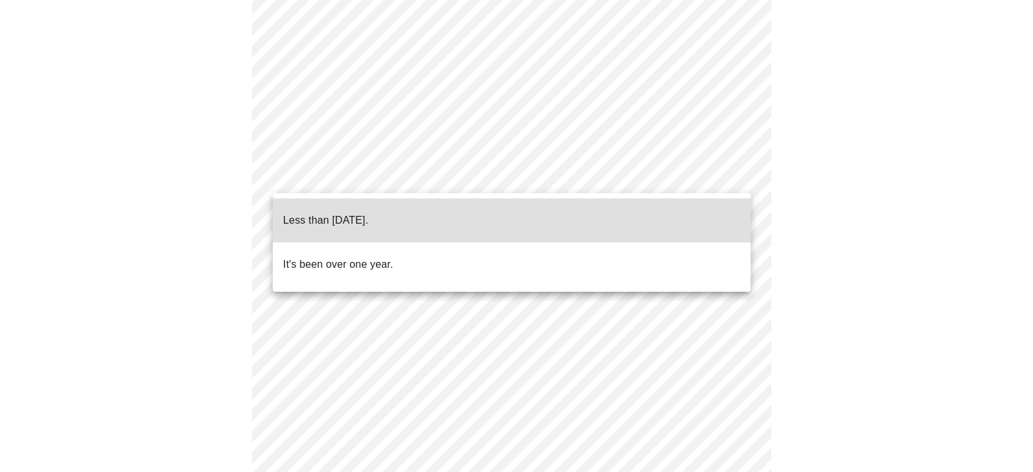
click at [295, 171] on body "MyMenopauseRx Appointments Messaging Labs Uploads Medications Community Refer a…" at bounding box center [516, 323] width 1022 height 959
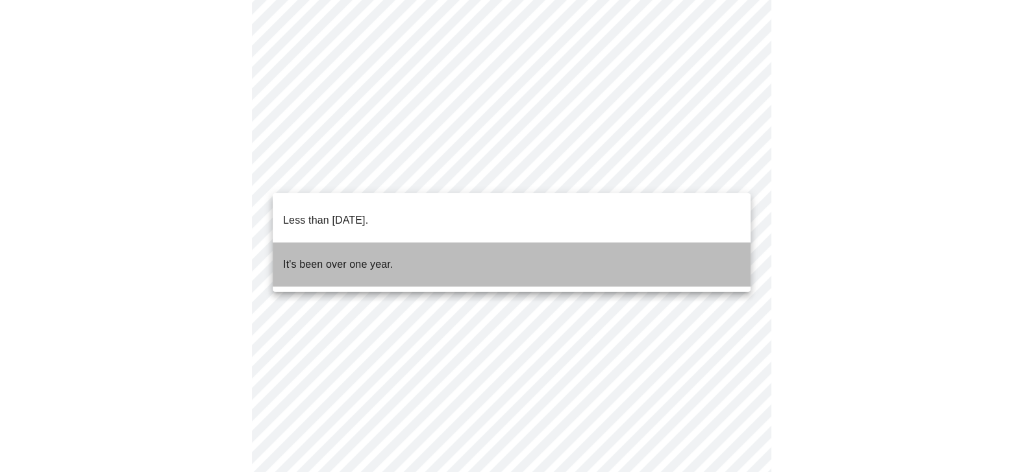
click at [318, 257] on p "It's been over one year." at bounding box center [338, 265] width 110 height 16
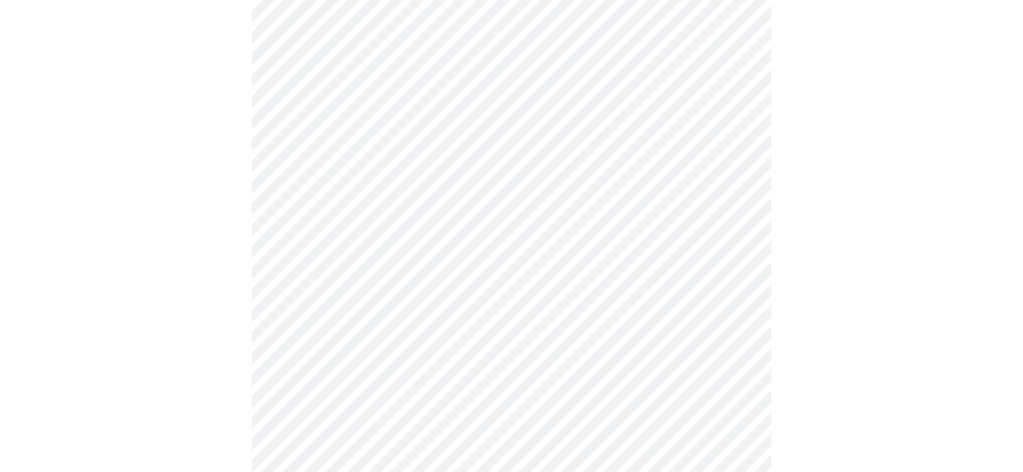
scroll to position [89, 0]
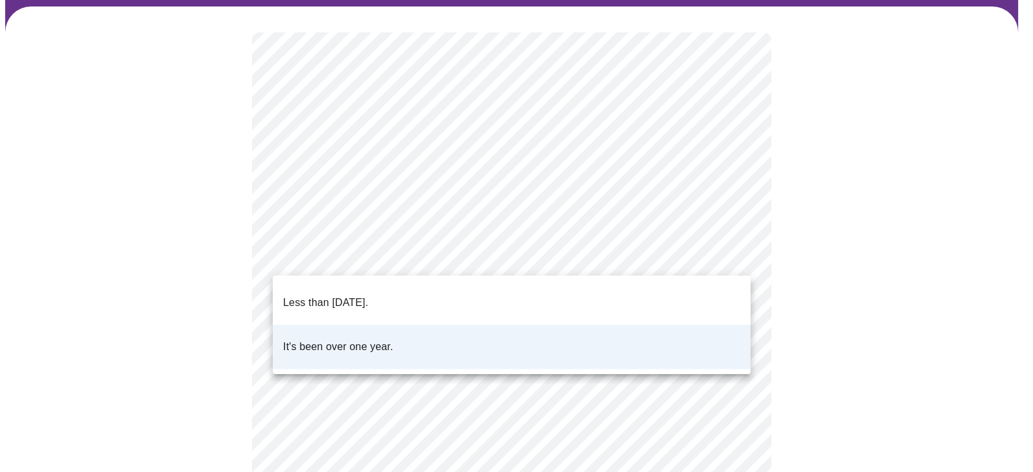
click at [404, 253] on body "MyMenopauseRx Appointments Messaging Labs Uploads Medications Community Refer a…" at bounding box center [516, 391] width 1022 height 951
click at [355, 339] on p "It's been over one year." at bounding box center [338, 347] width 110 height 16
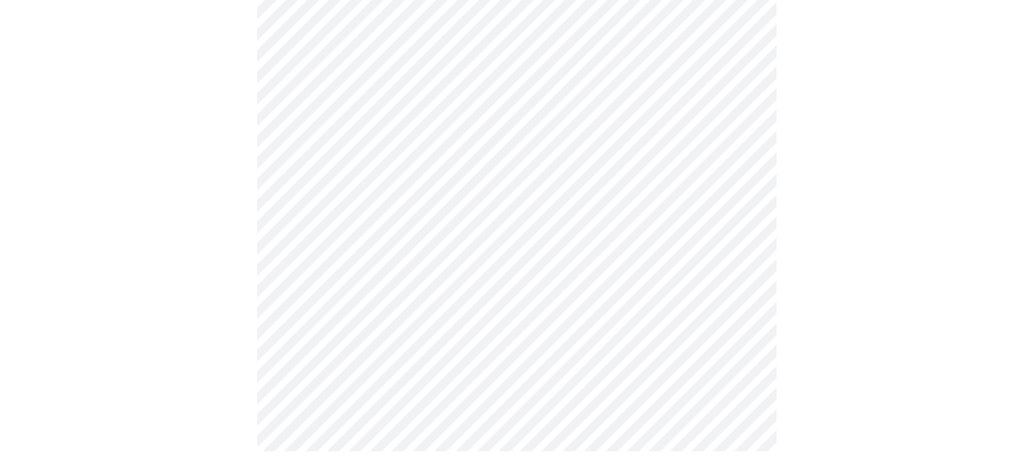
scroll to position [0, 0]
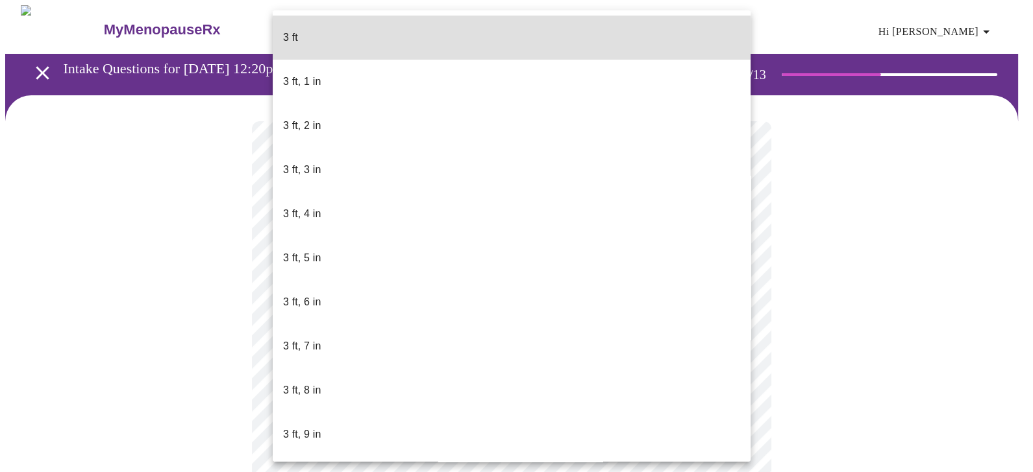
click at [320, 374] on body "MyMenopauseRx Appointments Messaging Labs Uploads Medications Community Refer a…" at bounding box center [516, 351] width 1022 height 692
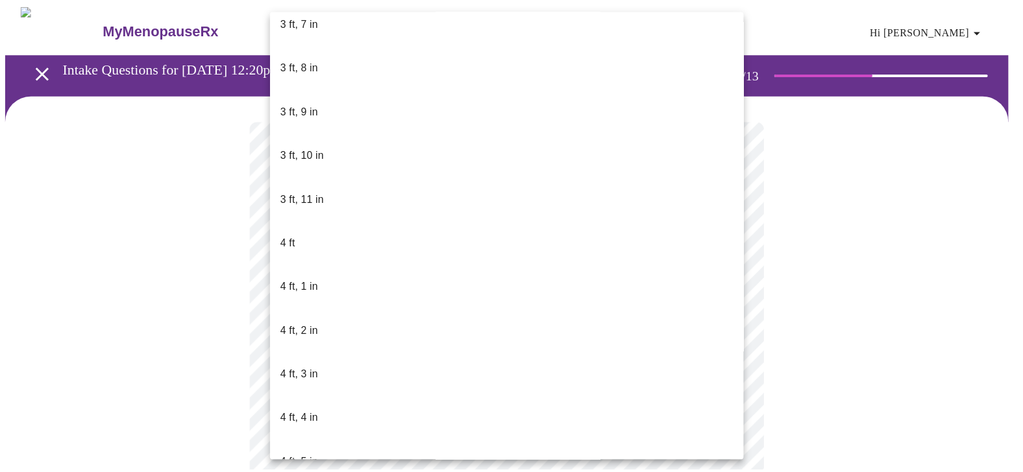
scroll to position [583, 0]
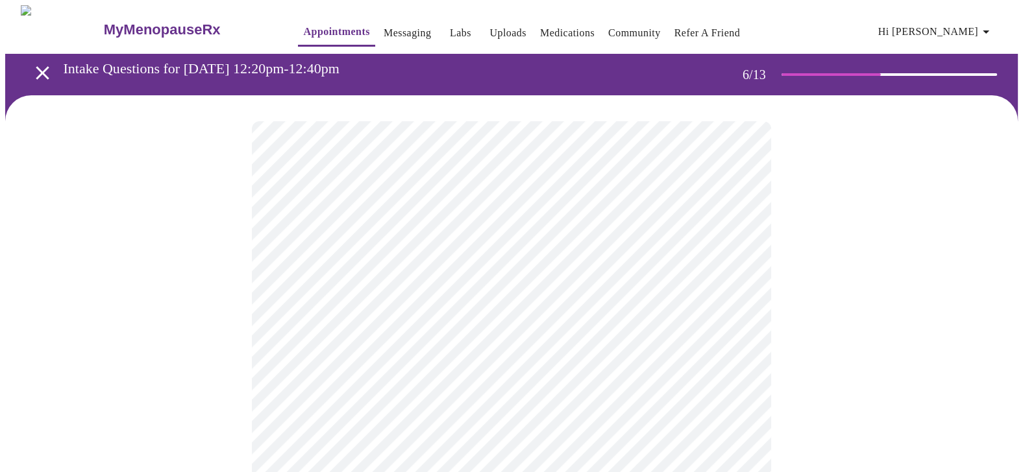
scroll to position [129, 0]
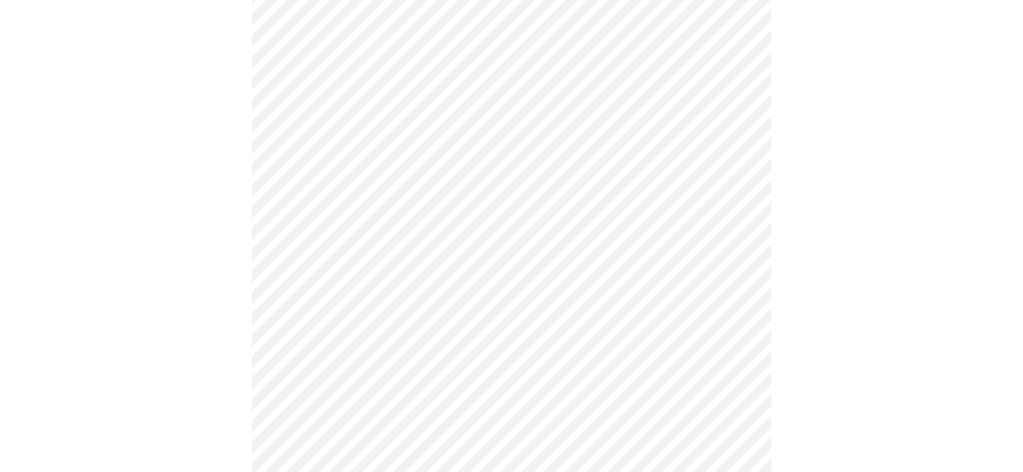
click at [131, 230] on div at bounding box center [511, 263] width 1012 height 594
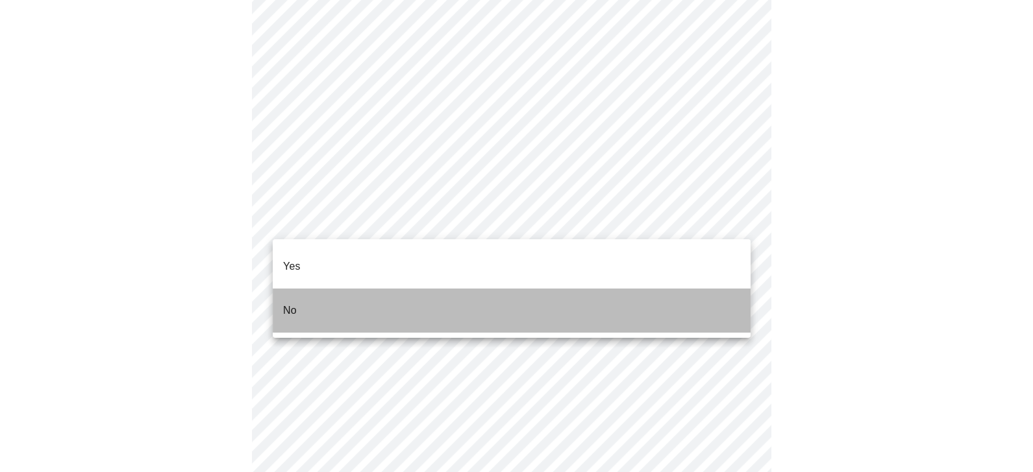
click at [295, 303] on p "No" at bounding box center [290, 311] width 14 height 16
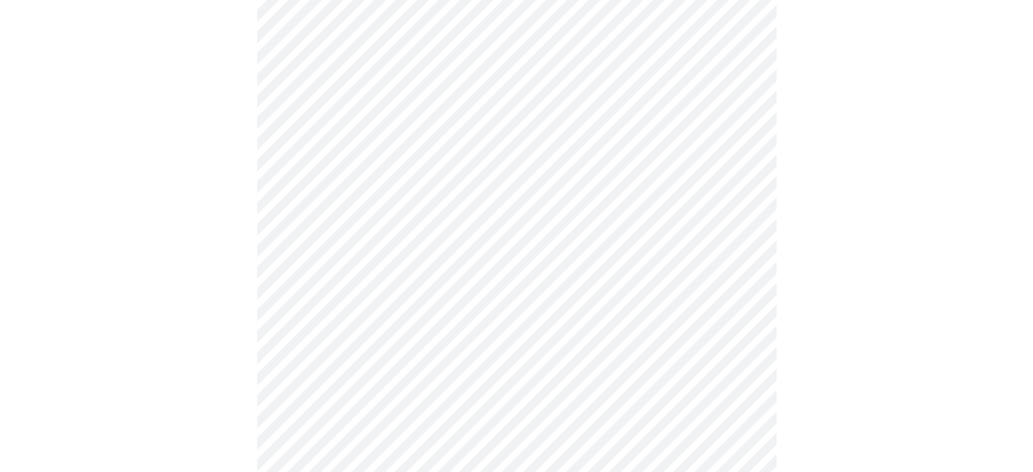
scroll to position [779, 0]
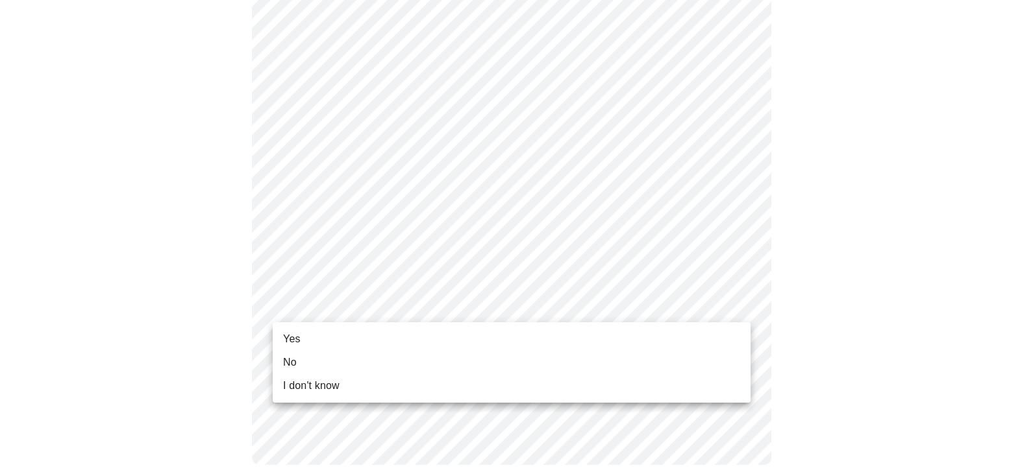
click at [371, 336] on li "Yes" at bounding box center [512, 339] width 478 height 23
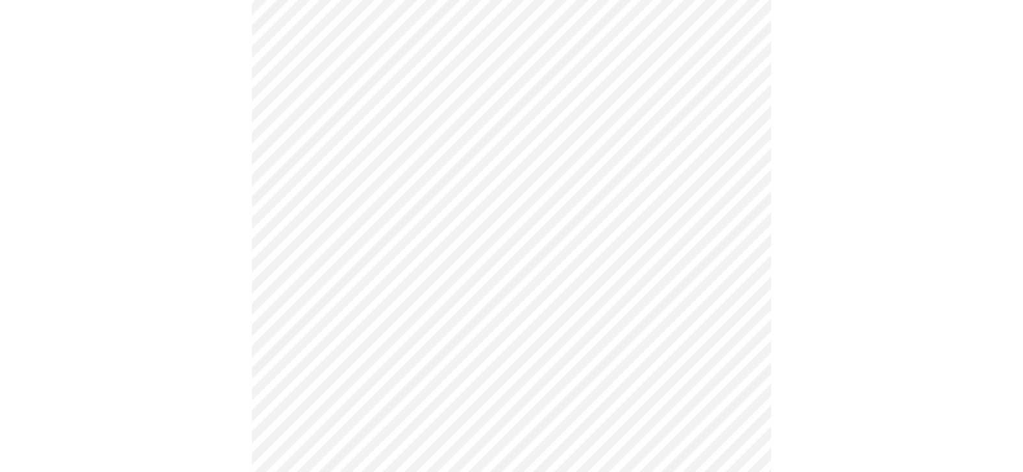
scroll to position [0, 0]
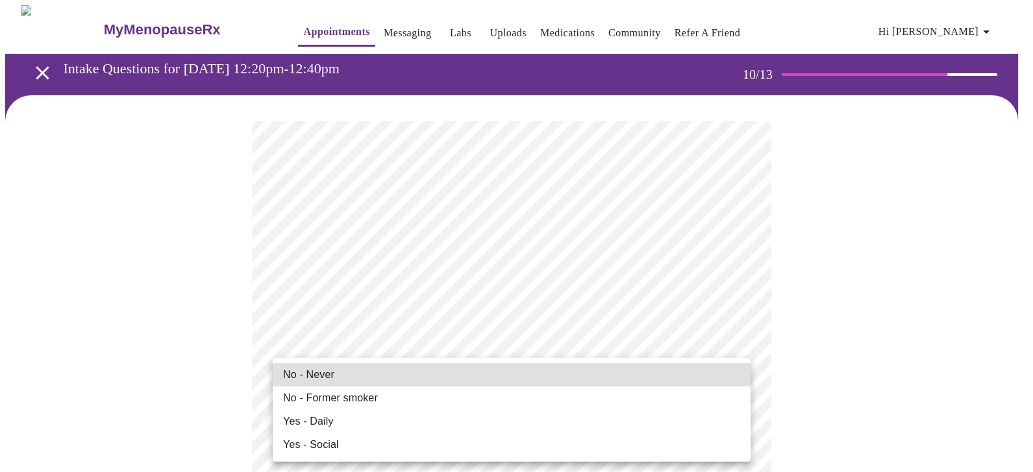
click at [438, 377] on li "No - Never" at bounding box center [512, 374] width 478 height 23
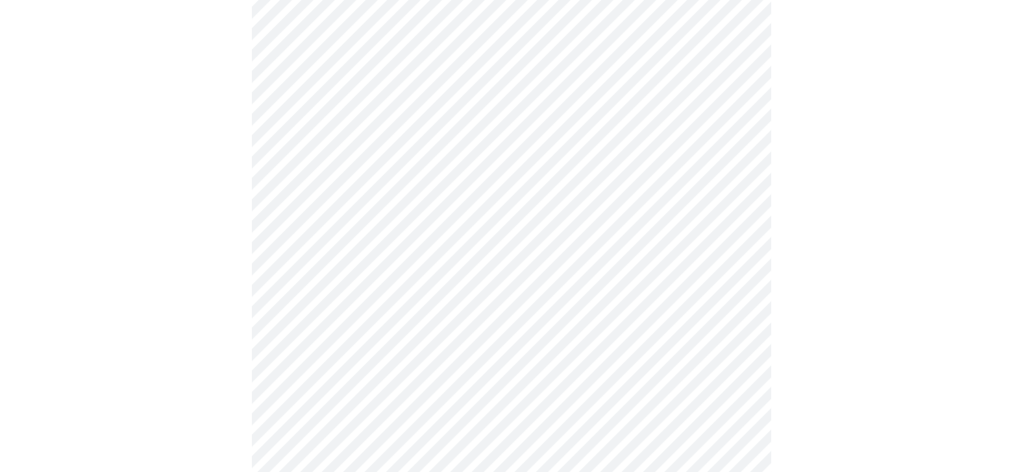
scroll to position [973, 0]
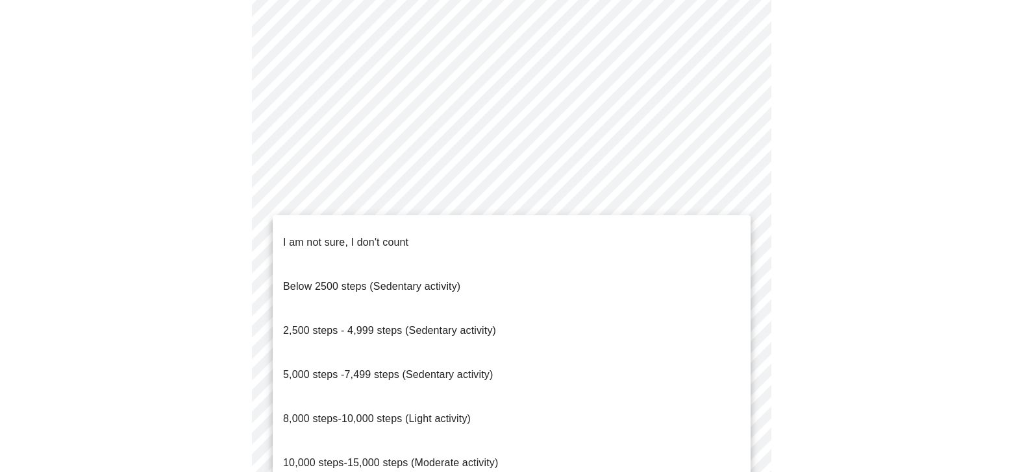
click at [358, 458] on span "10,000 steps-15,000 steps (Moderate activity)" at bounding box center [390, 463] width 215 height 11
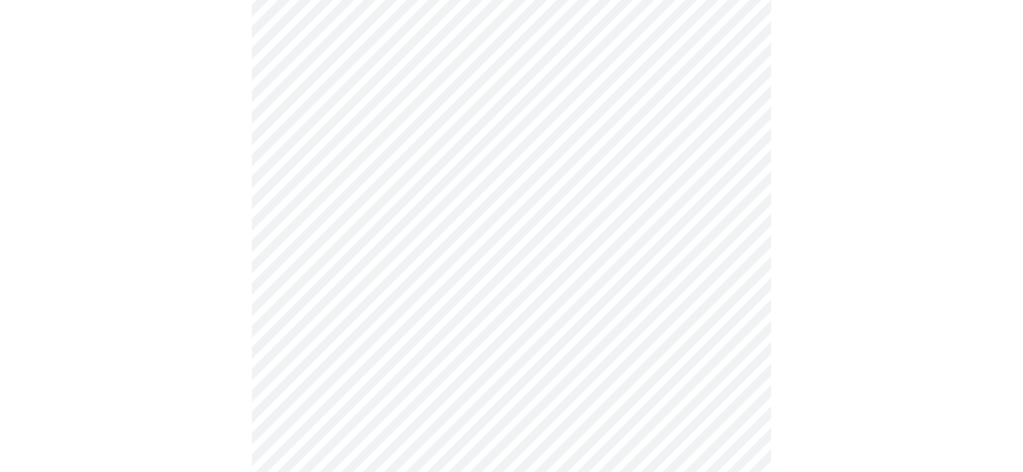
scroll to position [1038, 0]
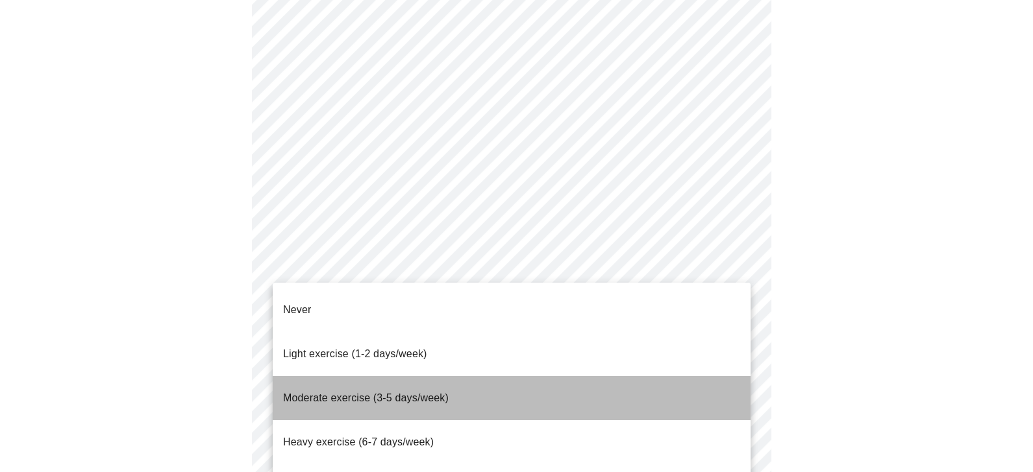
click at [321, 393] on span "Moderate exercise (3-5 days/week)" at bounding box center [365, 398] width 165 height 11
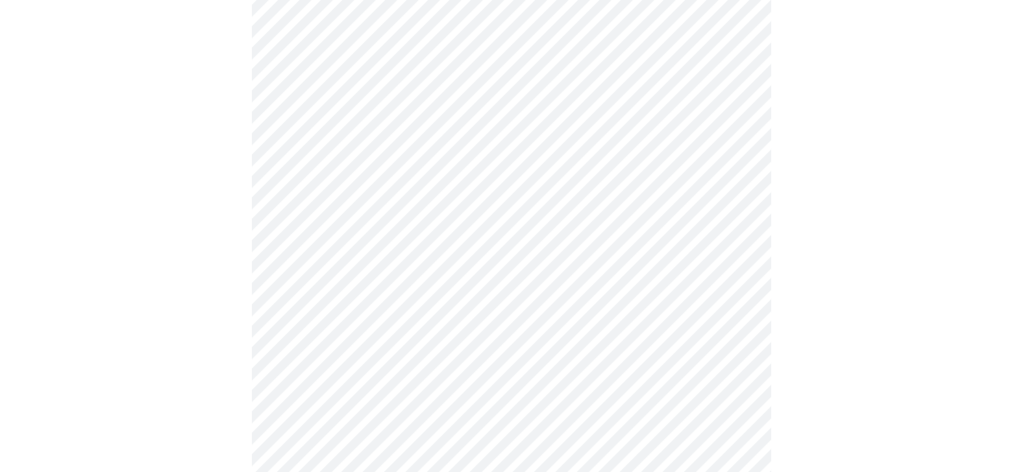
scroll to position [1168, 0]
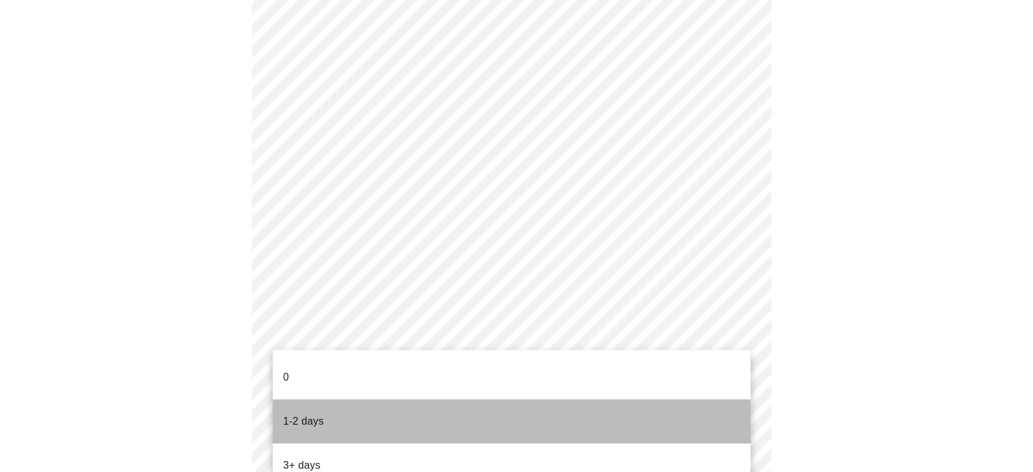
click at [318, 414] on p "1-2 days" at bounding box center [303, 422] width 41 height 16
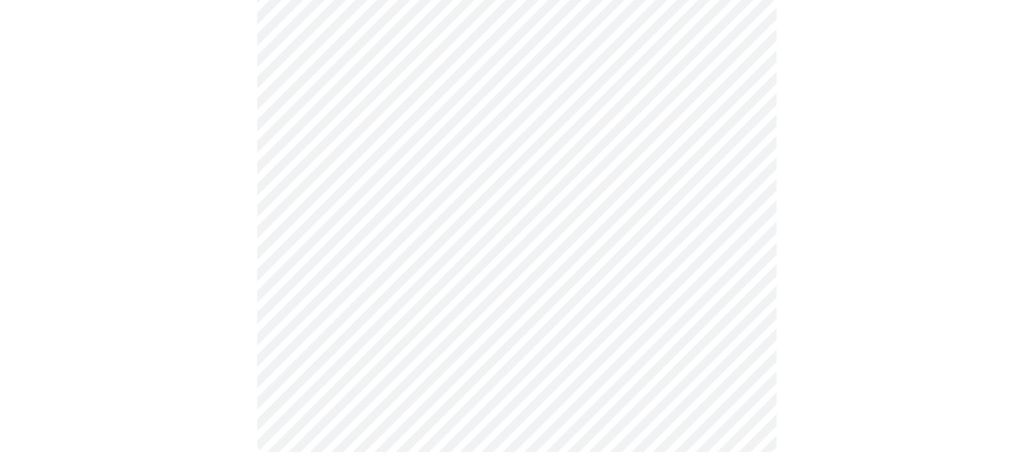
scroll to position [0, 0]
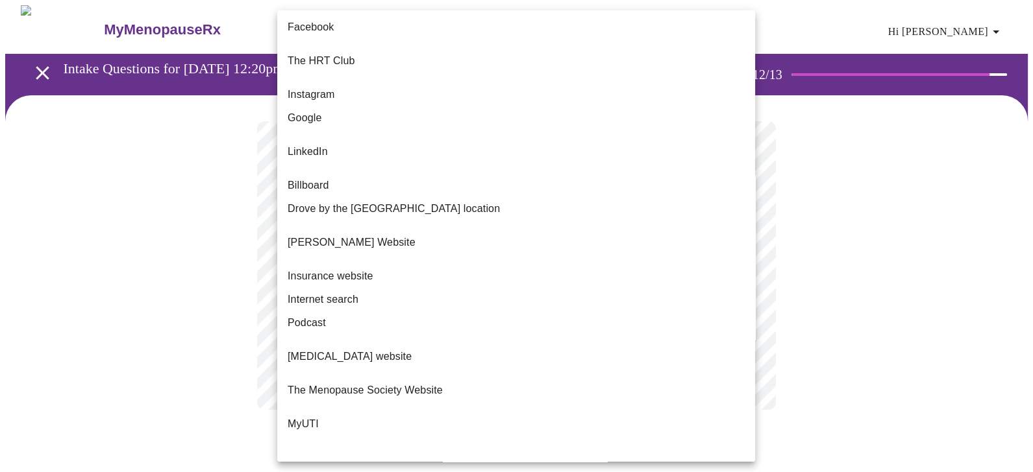
click at [336, 266] on body "MyMenopauseRx Appointments Messaging Labs Uploads Medications Community Refer a…" at bounding box center [516, 220] width 1022 height 431
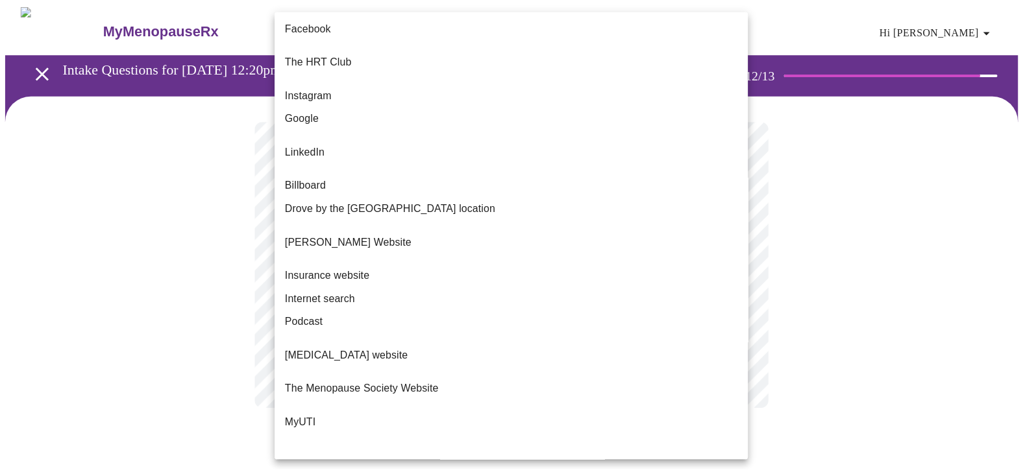
scroll to position [95, 0]
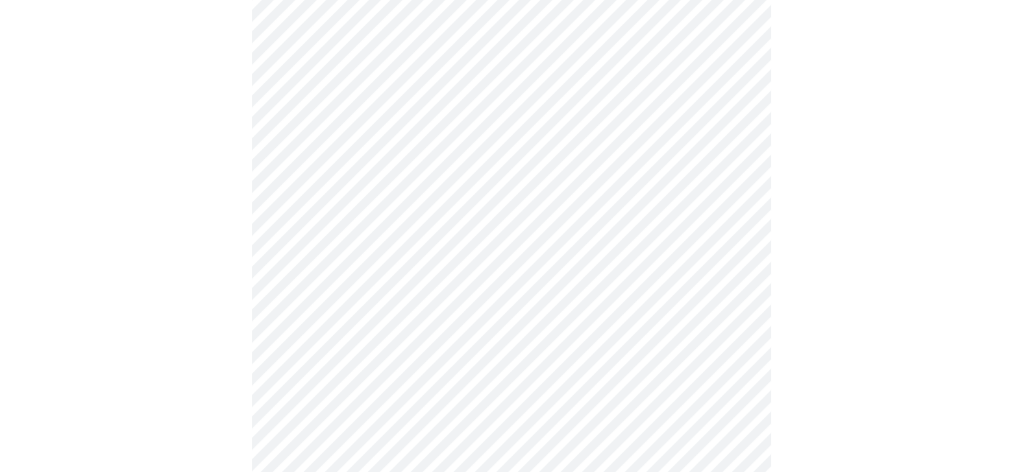
scroll to position [577, 0]
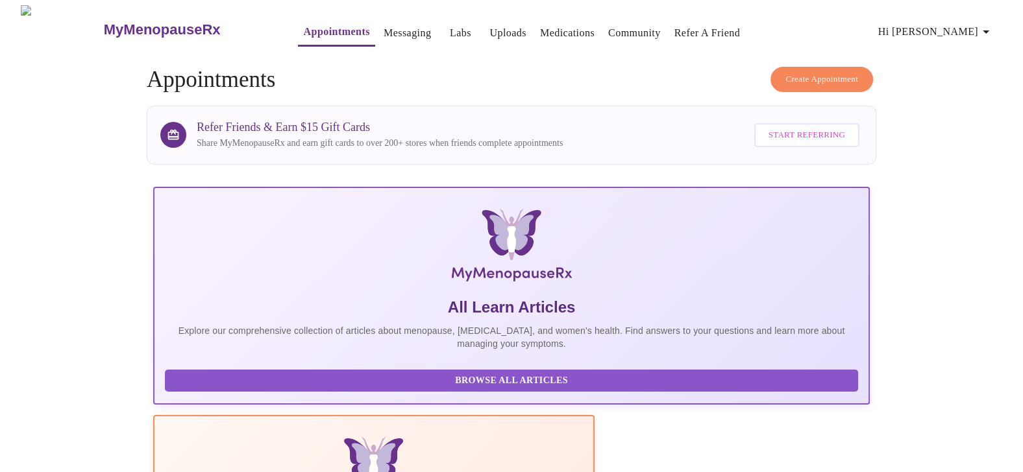
click at [941, 29] on span "Hi [PERSON_NAME]" at bounding box center [936, 32] width 116 height 18
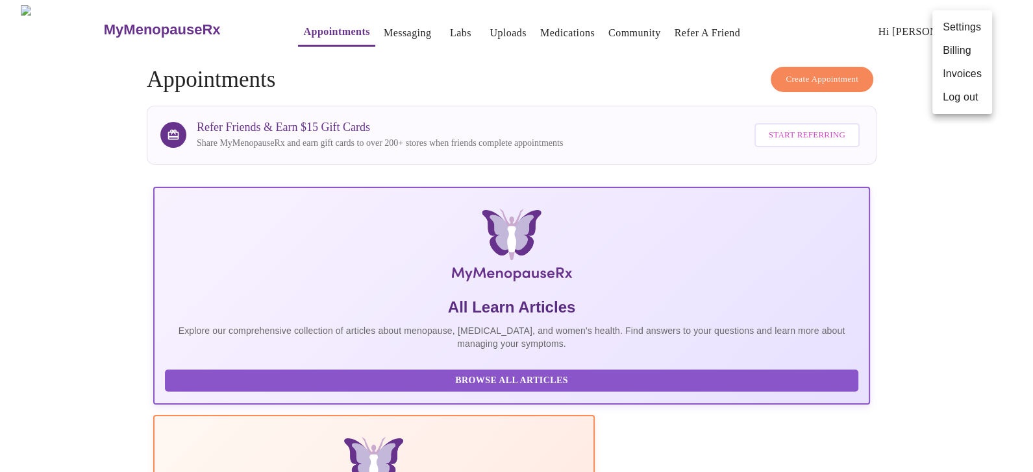
click at [941, 29] on li "Settings" at bounding box center [962, 27] width 60 height 23
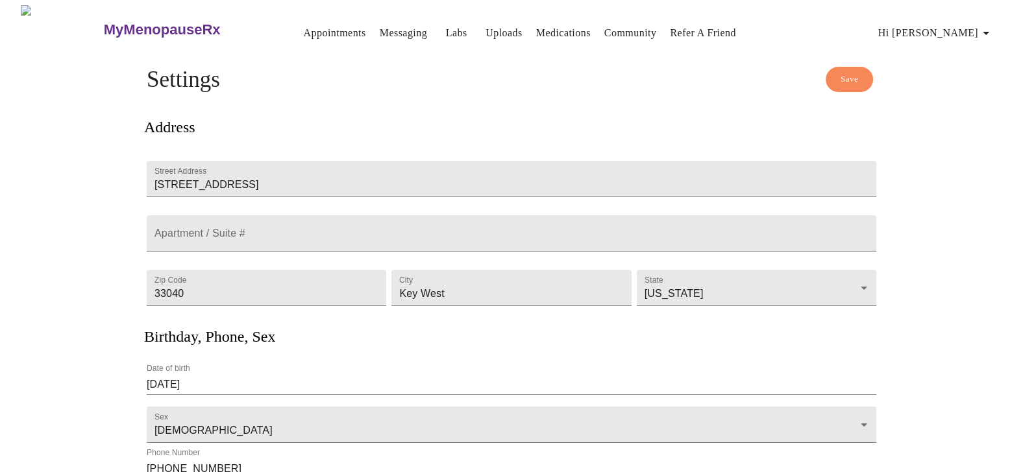
click at [305, 24] on link "Appointments" at bounding box center [334, 33] width 62 height 18
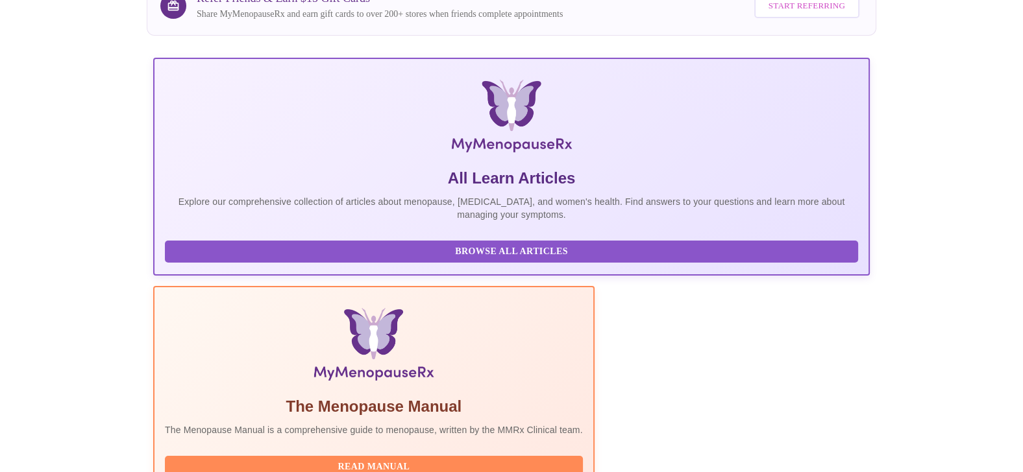
scroll to position [236, 0]
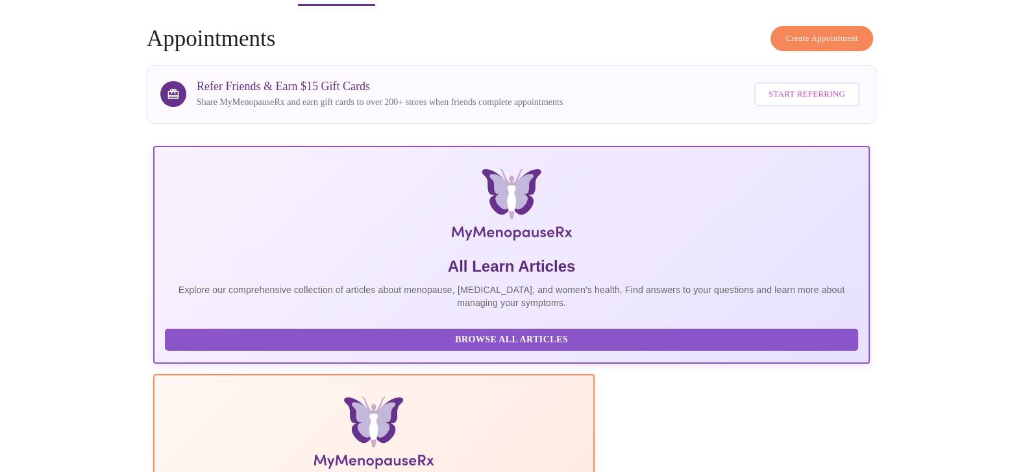
scroll to position [0, 0]
